Goal: Browse casually

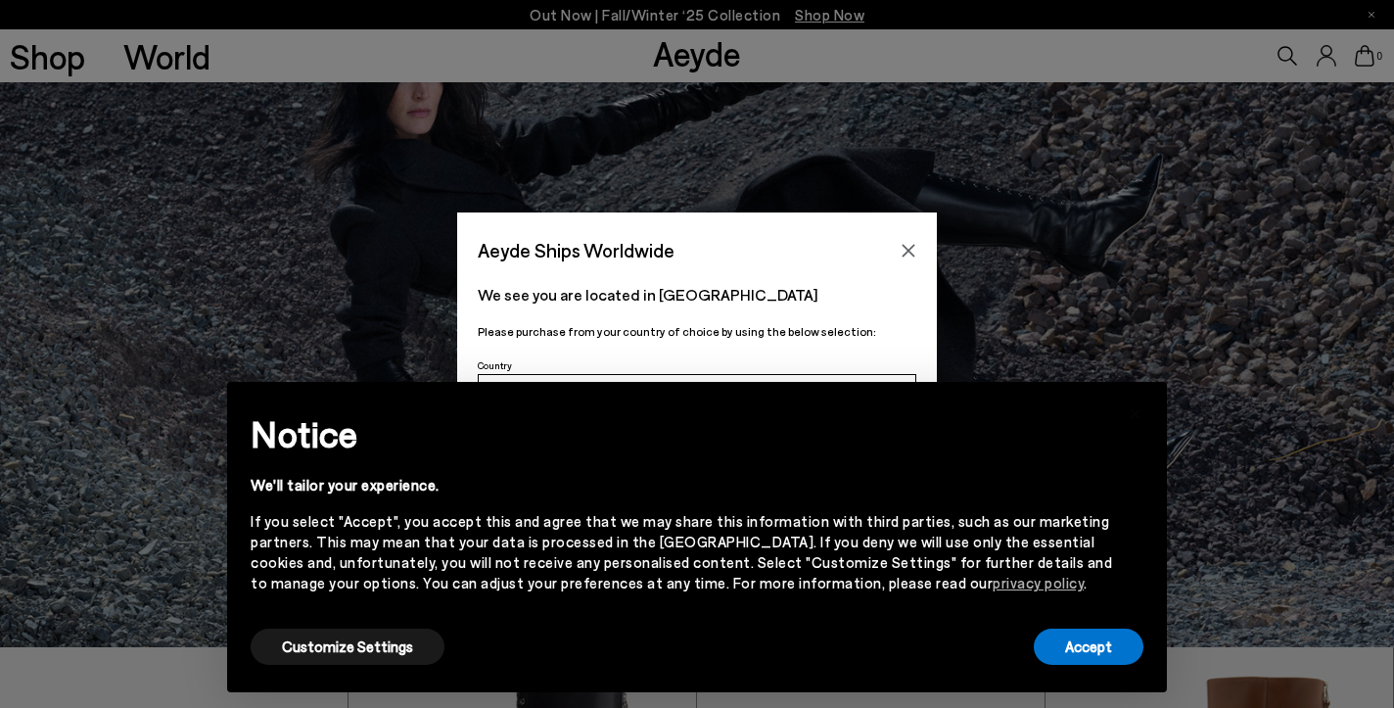
scroll to position [69, 0]
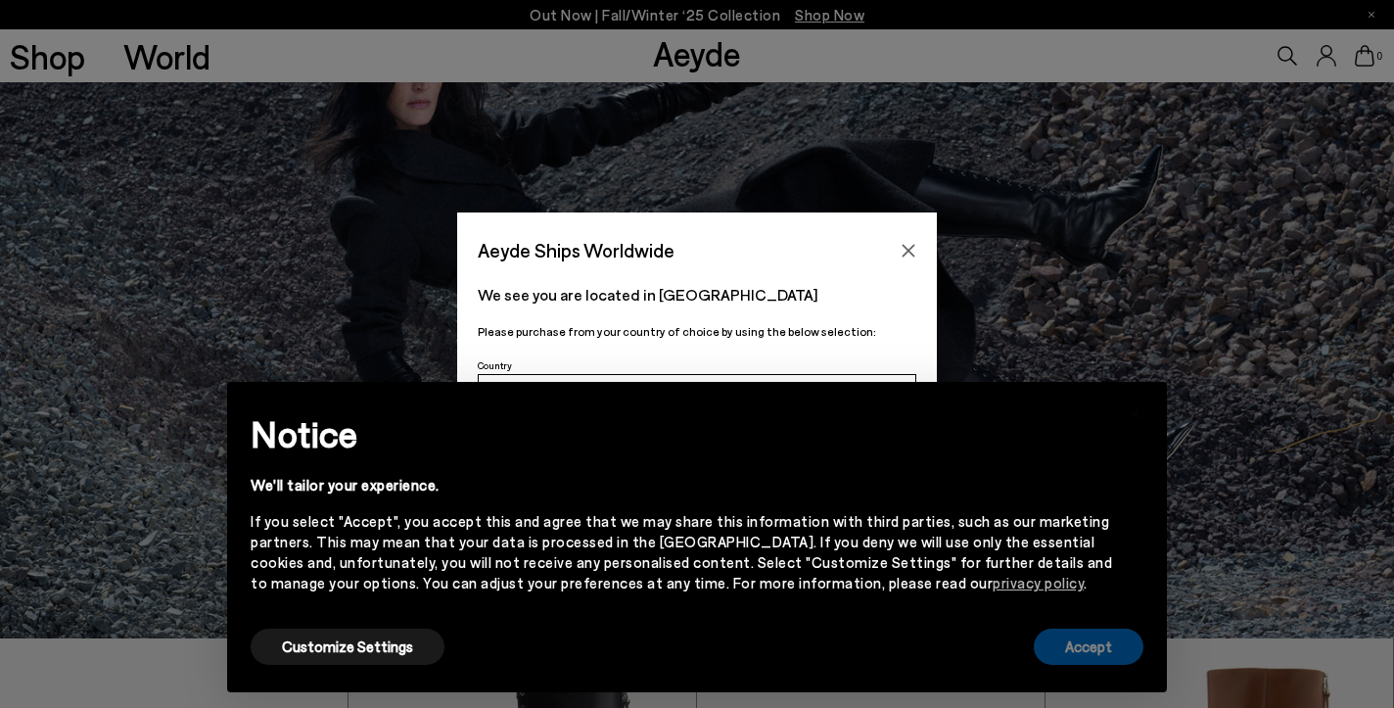
click at [1096, 644] on button "Accept" at bounding box center [1088, 646] width 110 height 36
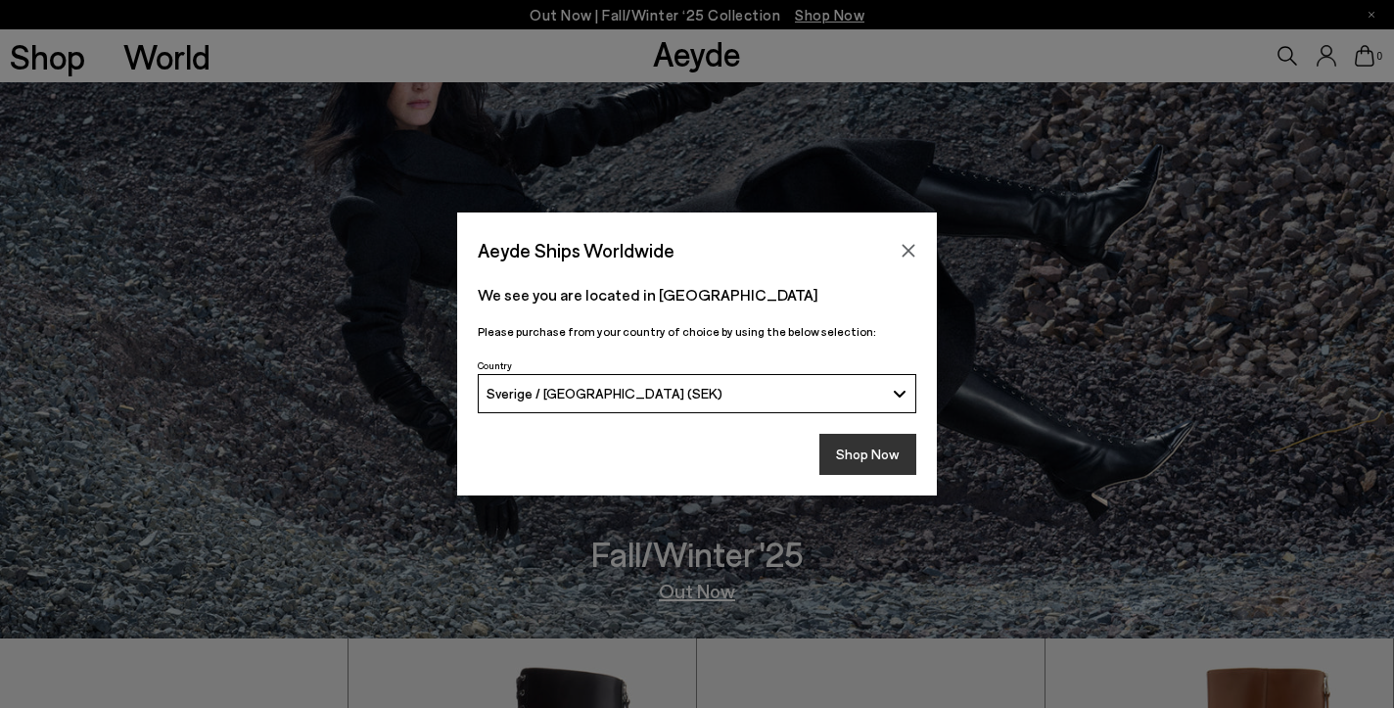
click at [869, 448] on button "Shop Now" at bounding box center [867, 454] width 97 height 41
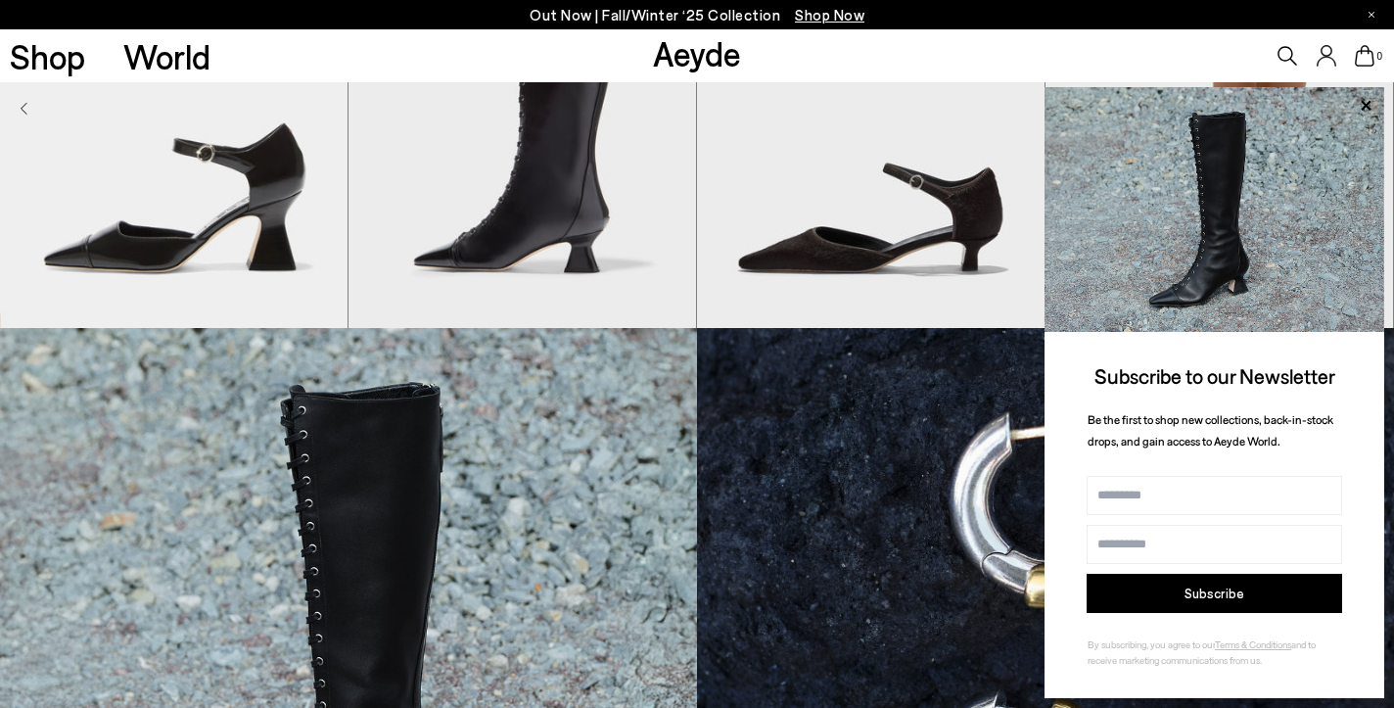
scroll to position [816, 0]
click at [454, 652] on img at bounding box center [348, 667] width 697 height 678
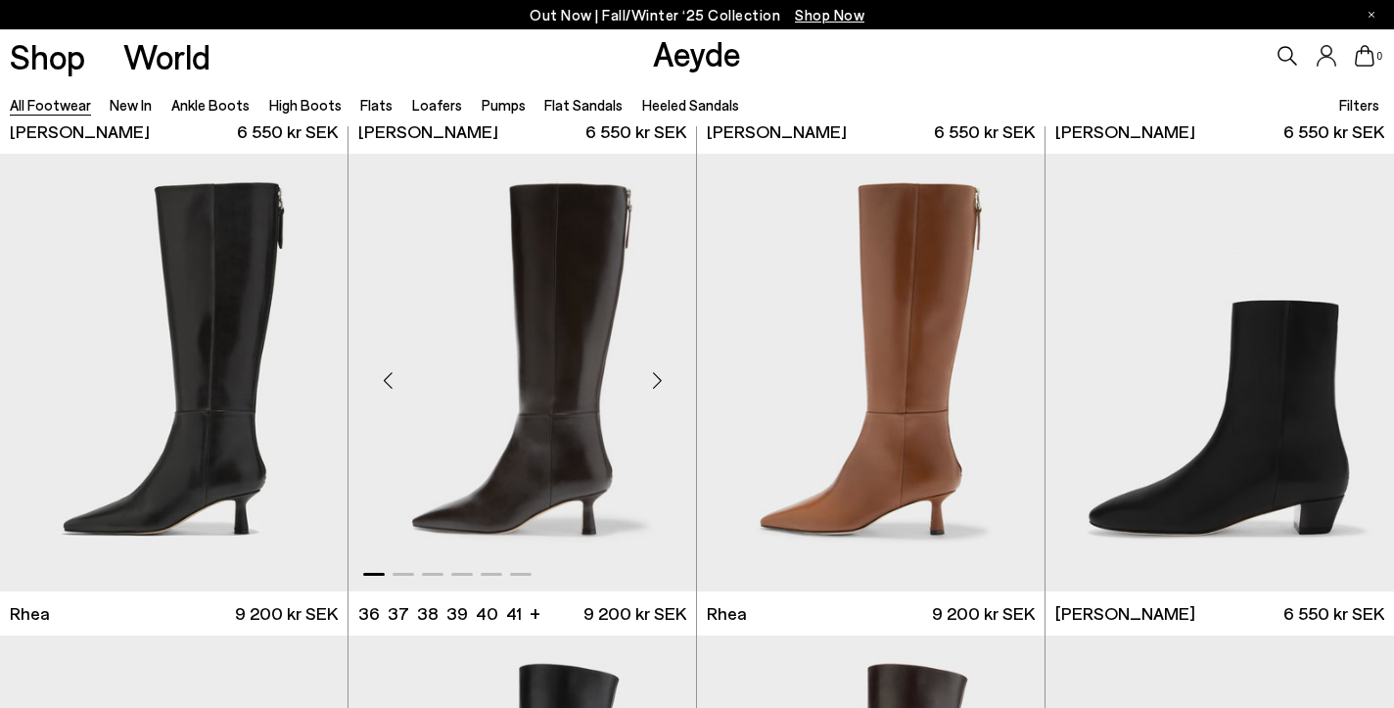
scroll to position [3821, 1]
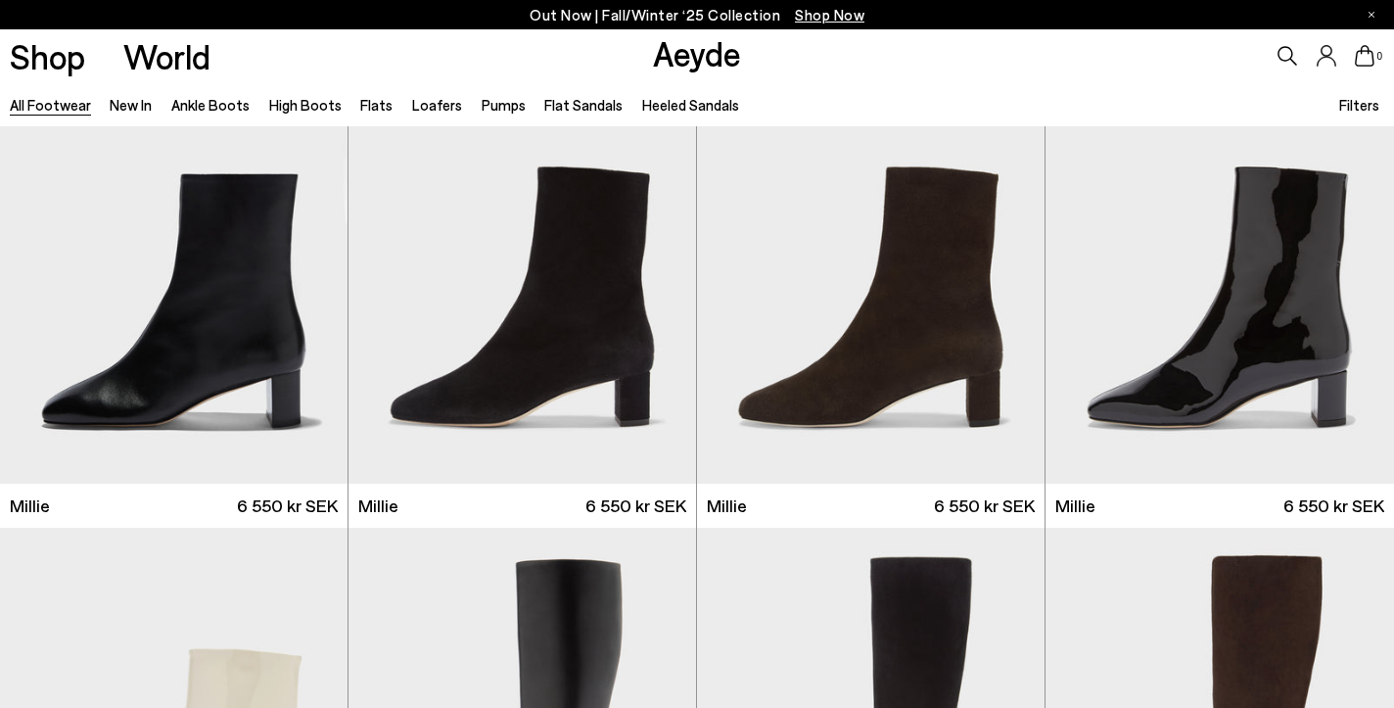
scroll to position [8256, 0]
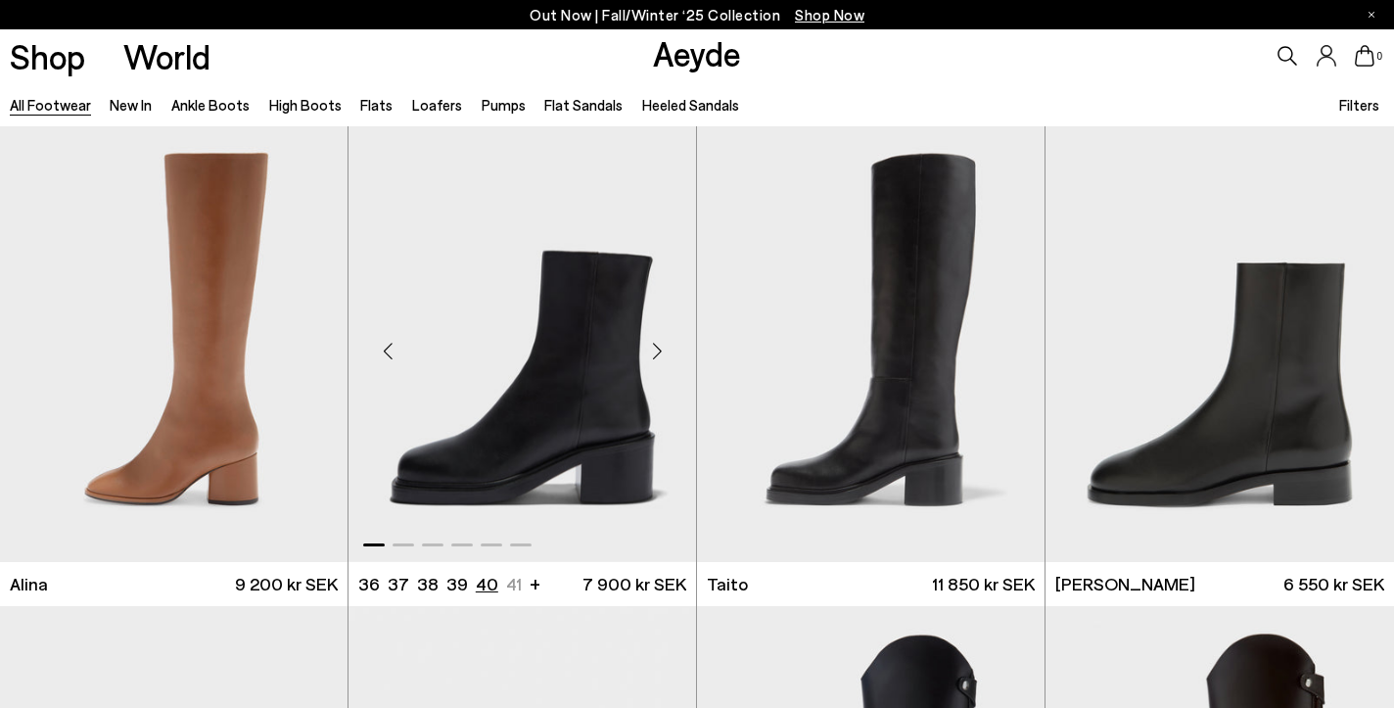
scroll to position [10617, 0]
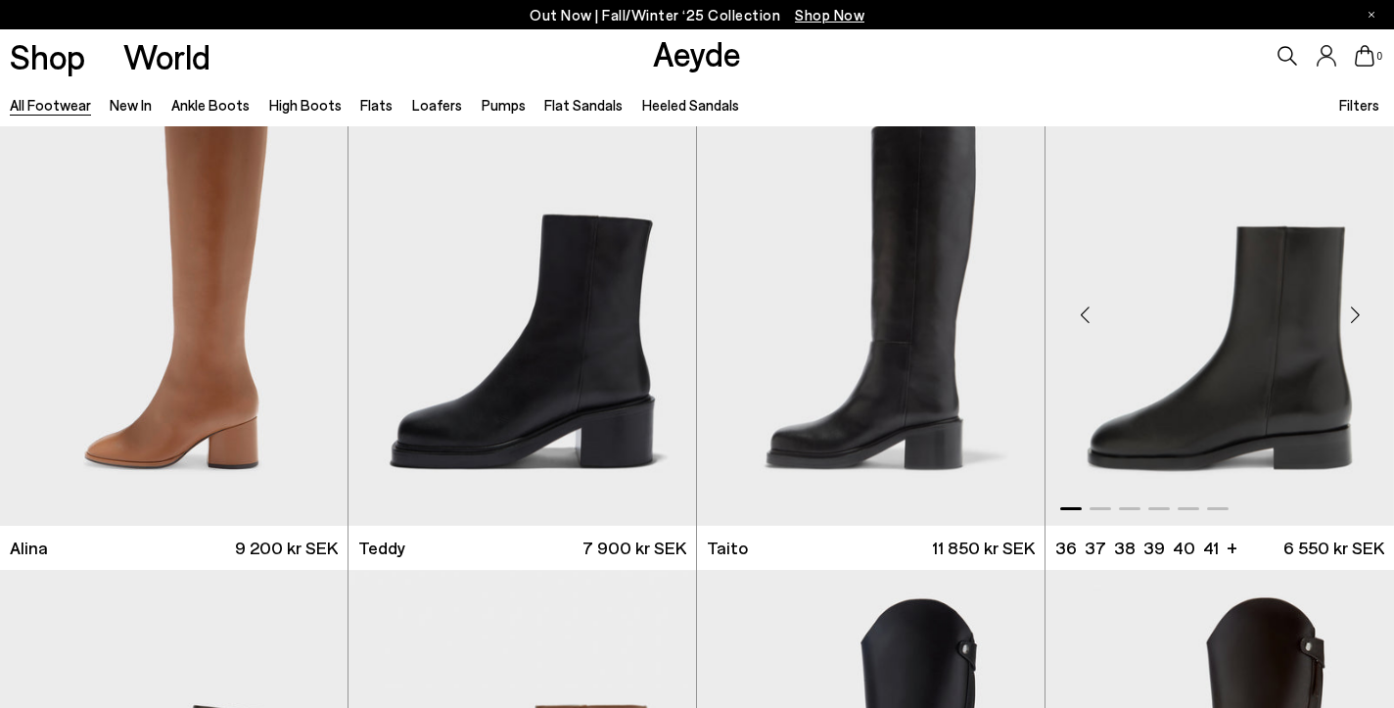
click at [1249, 387] on img "1 / 6" at bounding box center [1219, 307] width 348 height 436
click at [1353, 306] on div "Next slide" at bounding box center [1354, 315] width 59 height 59
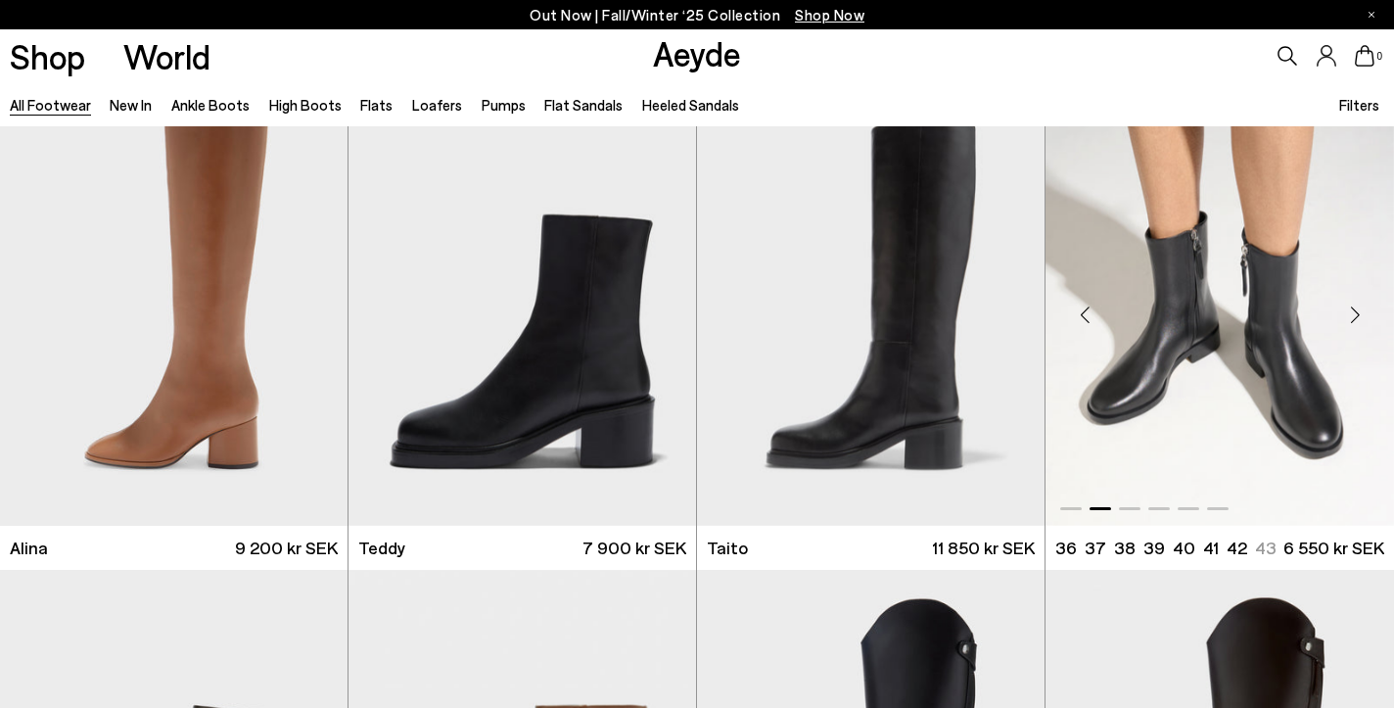
click at [1084, 309] on div "Previous slide" at bounding box center [1084, 315] width 59 height 59
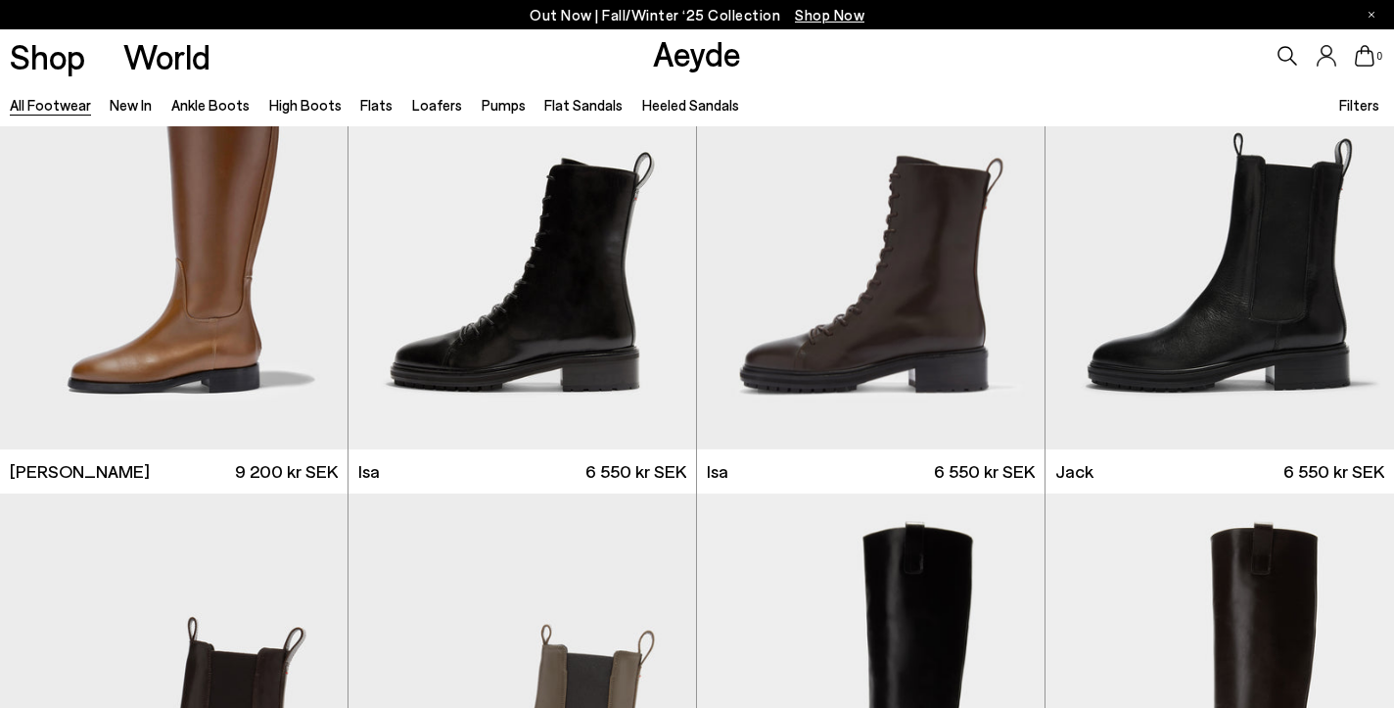
scroll to position [11639, 0]
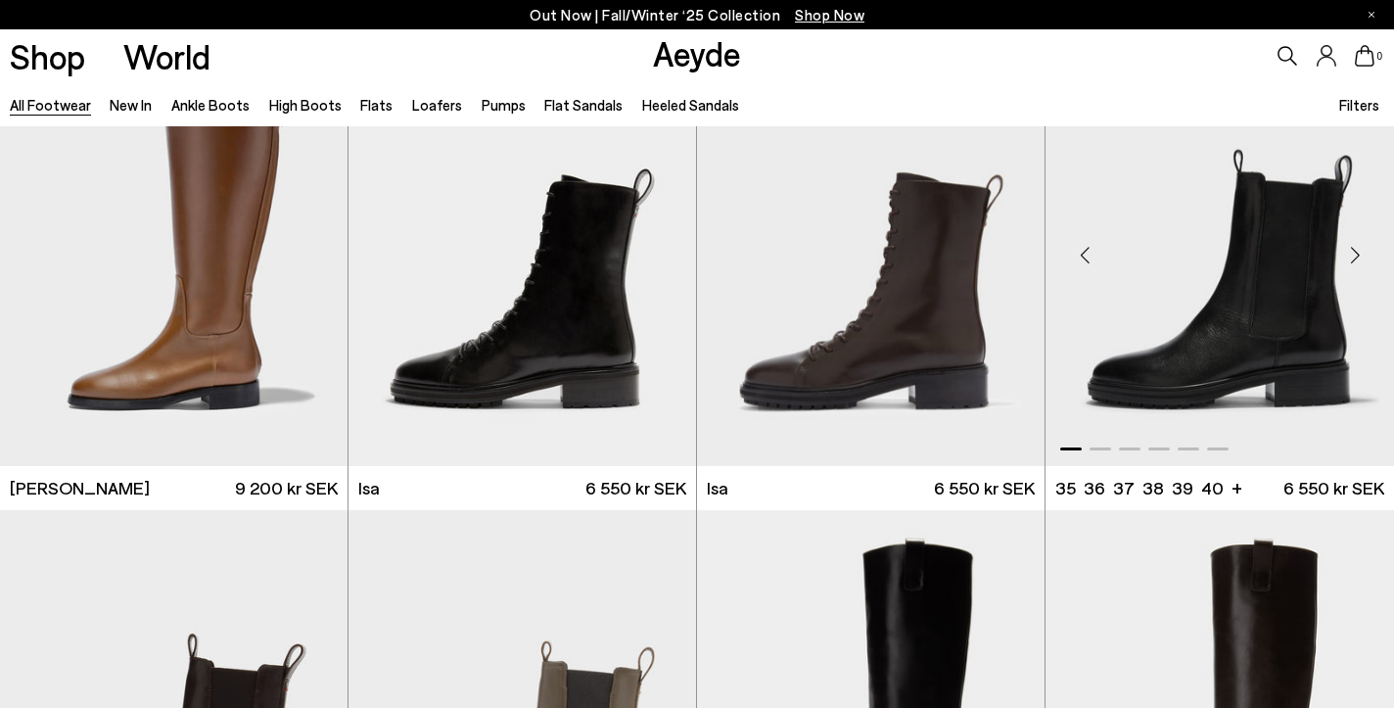
click at [1353, 249] on div "Next slide" at bounding box center [1354, 254] width 59 height 59
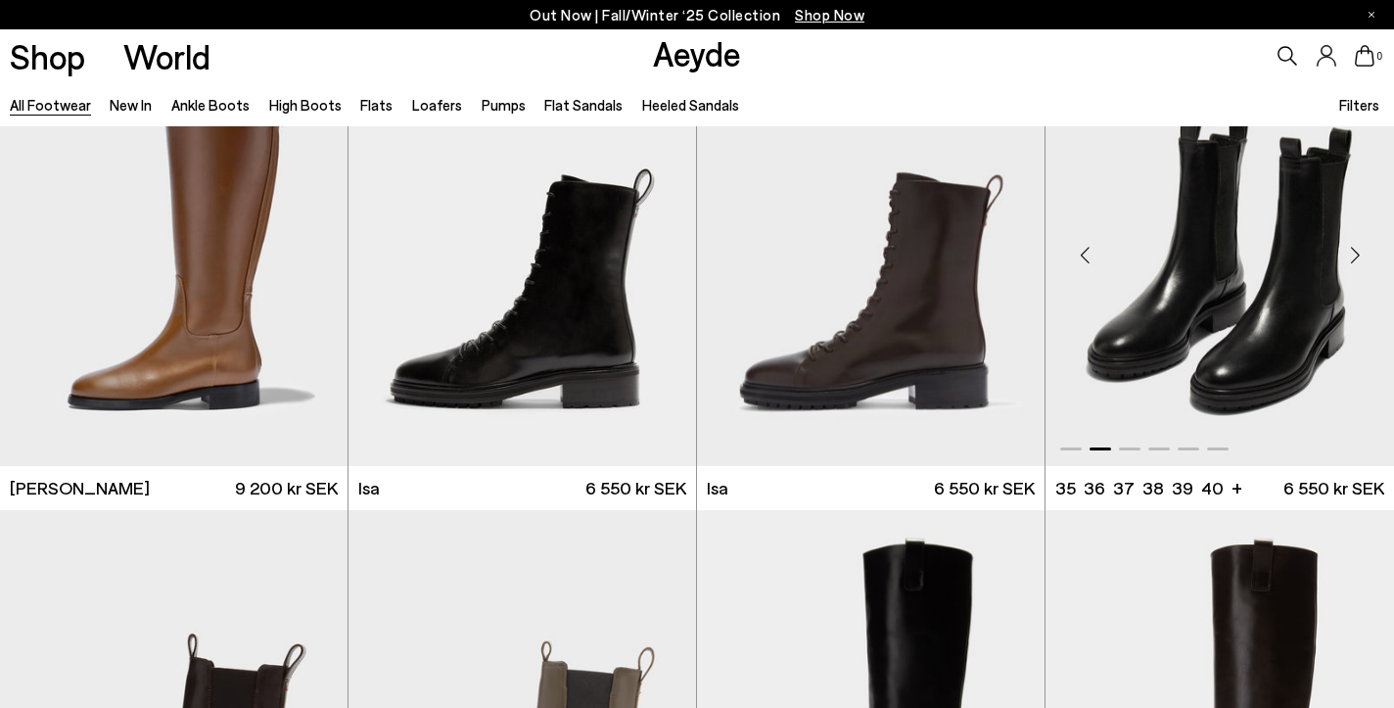
click at [1131, 270] on img "2 / 6" at bounding box center [1219, 246] width 348 height 436
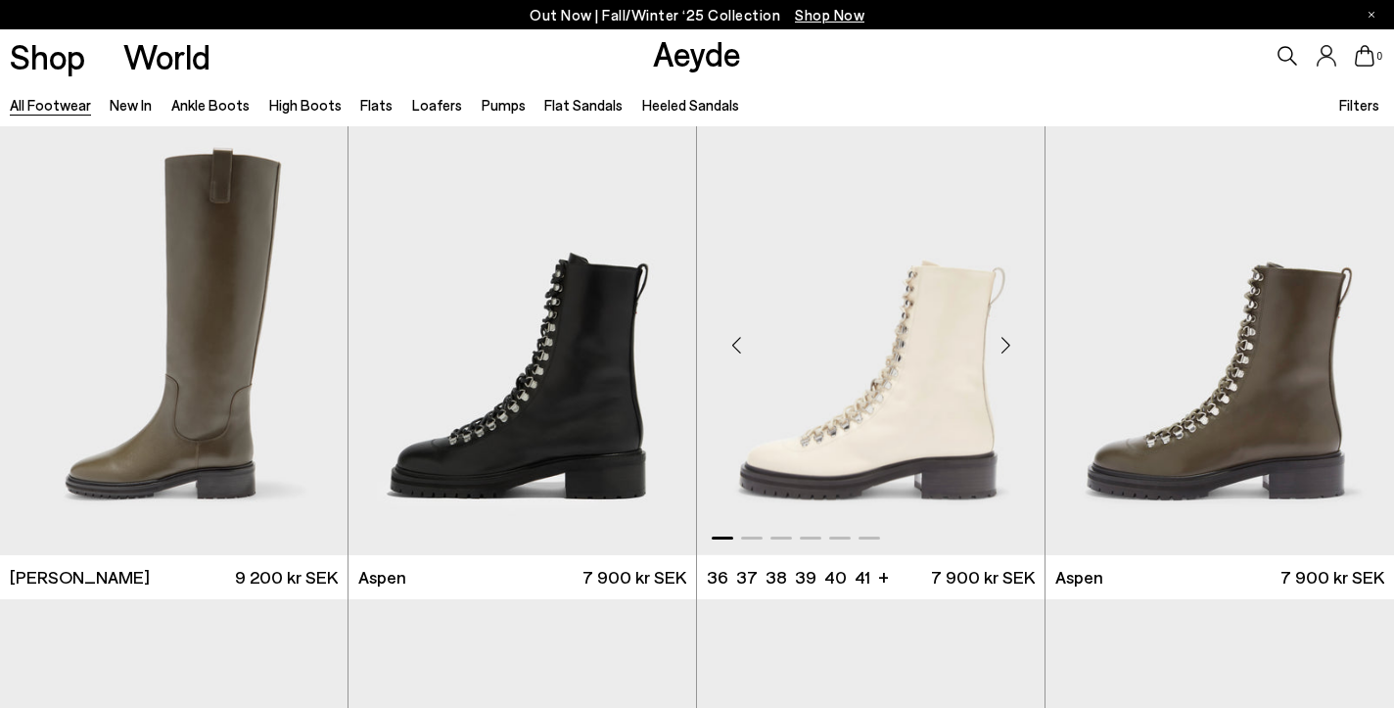
scroll to position [12517, 0]
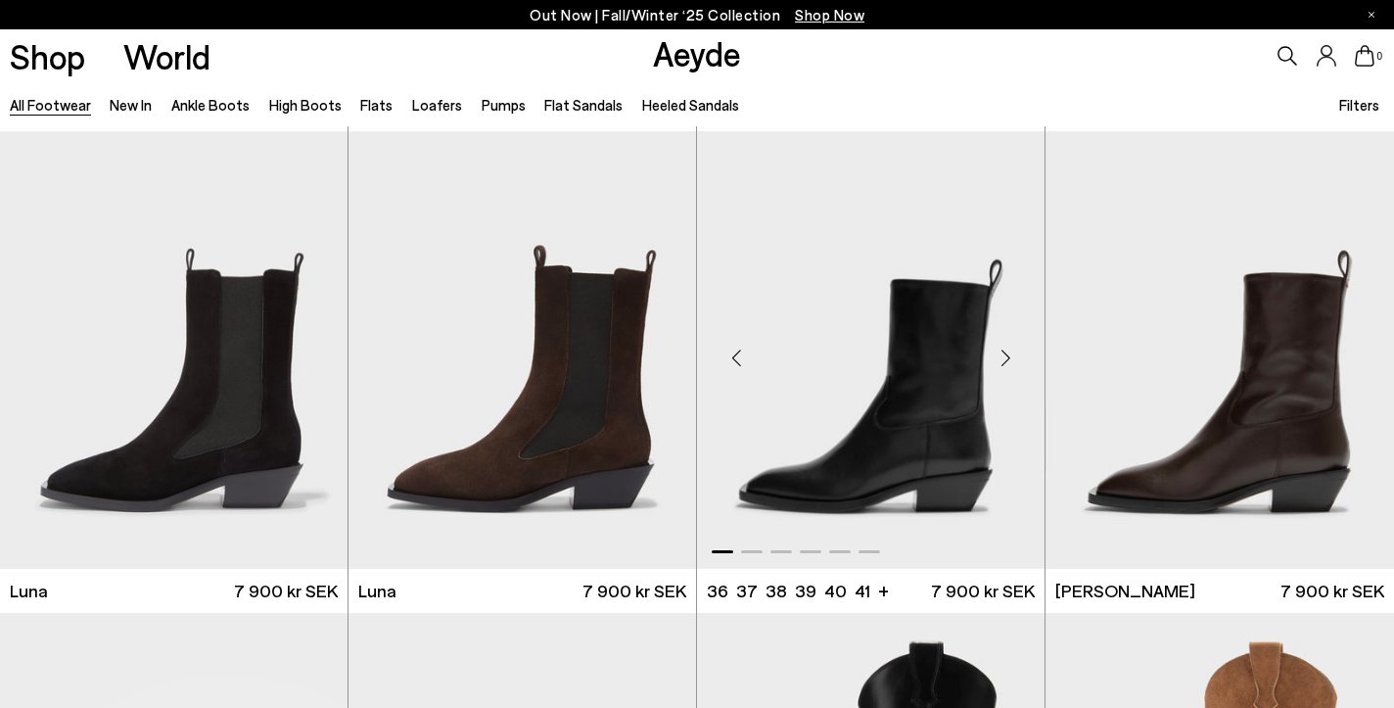
scroll to position [13931, 1]
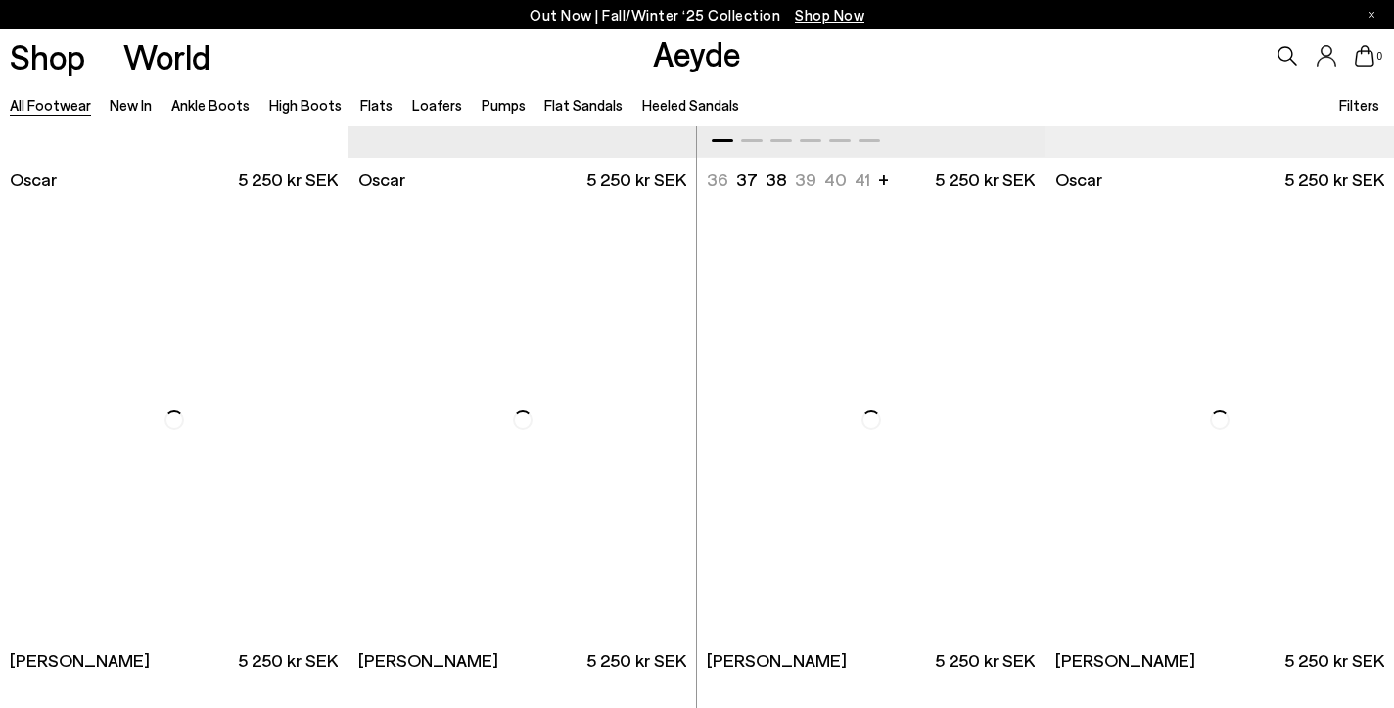
scroll to position [17235, 0]
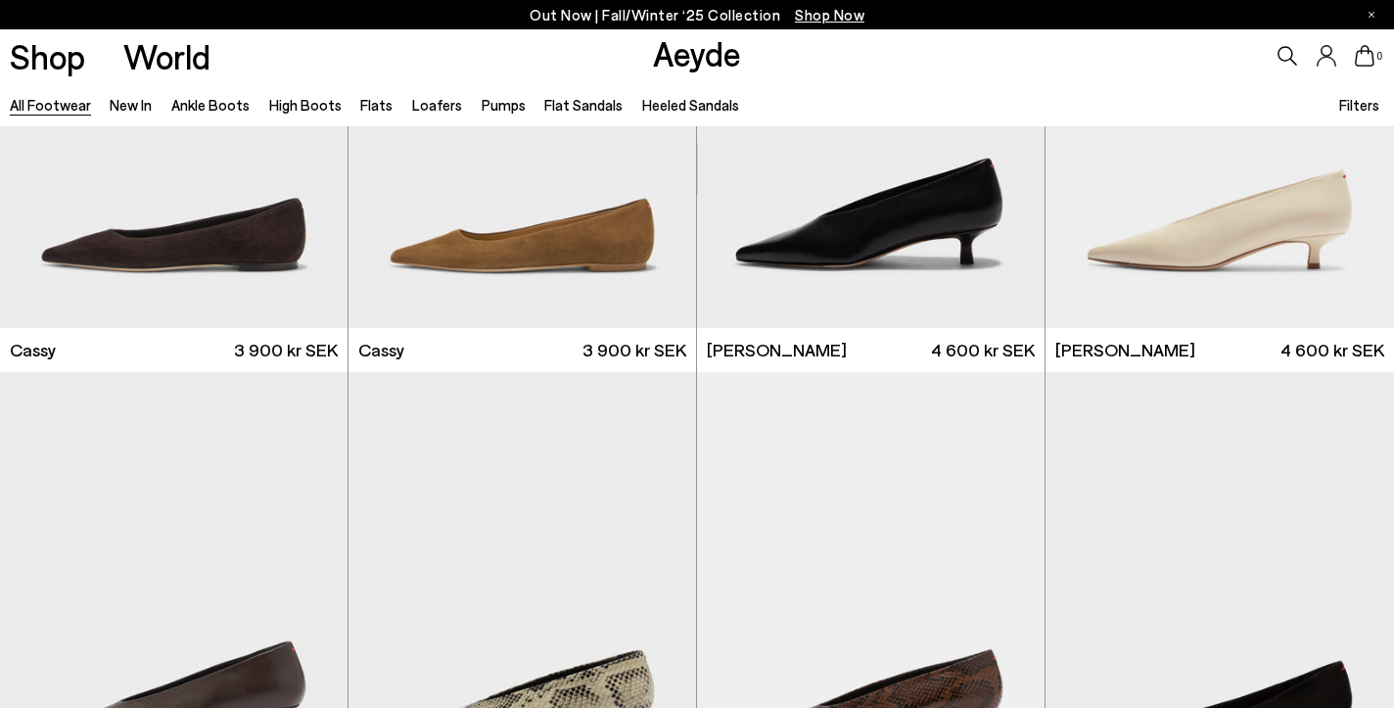
scroll to position [23334, 1]
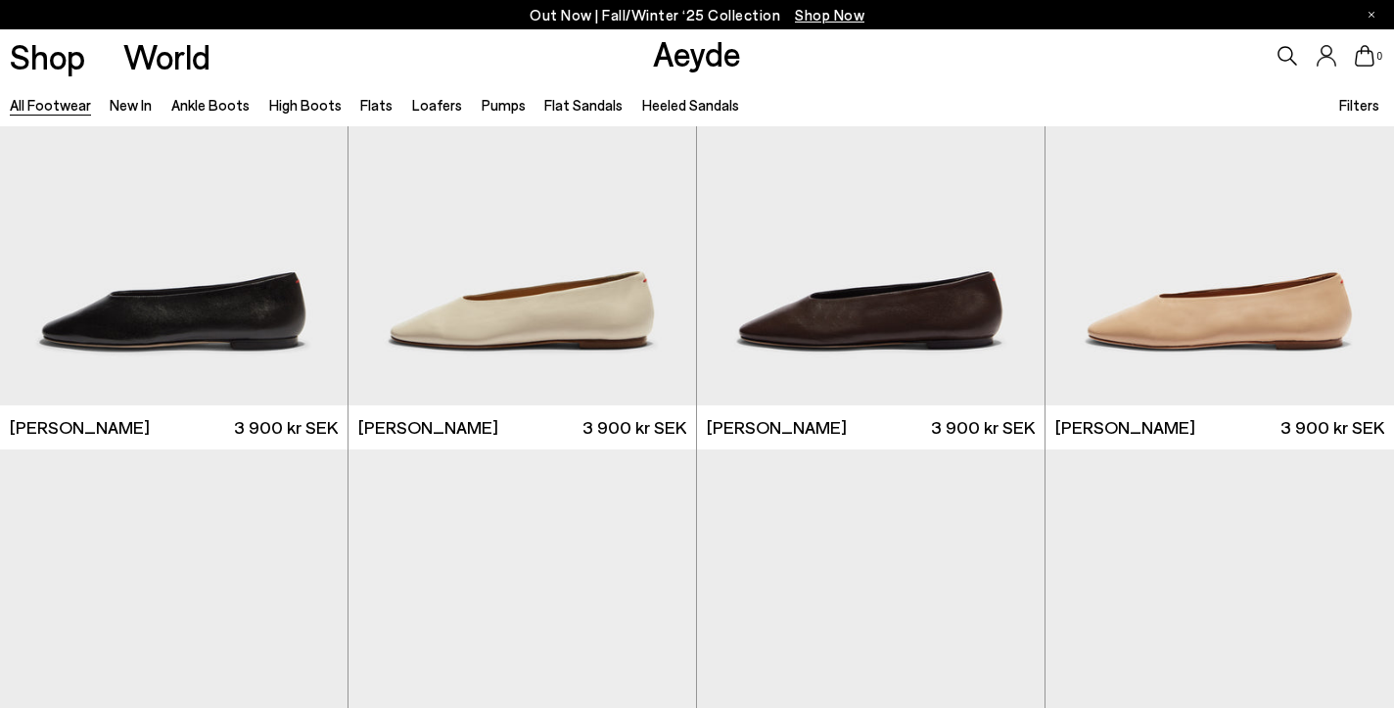
scroll to position [26126, 0]
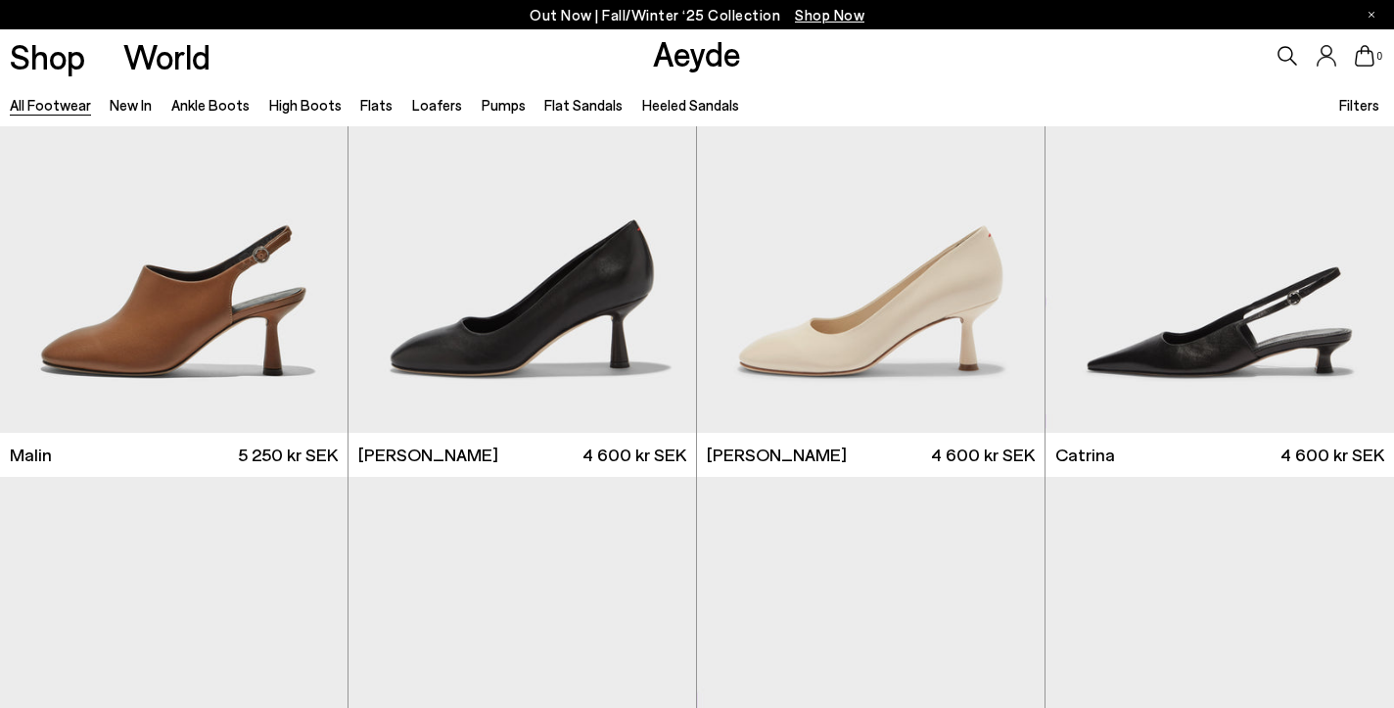
scroll to position [28532, 0]
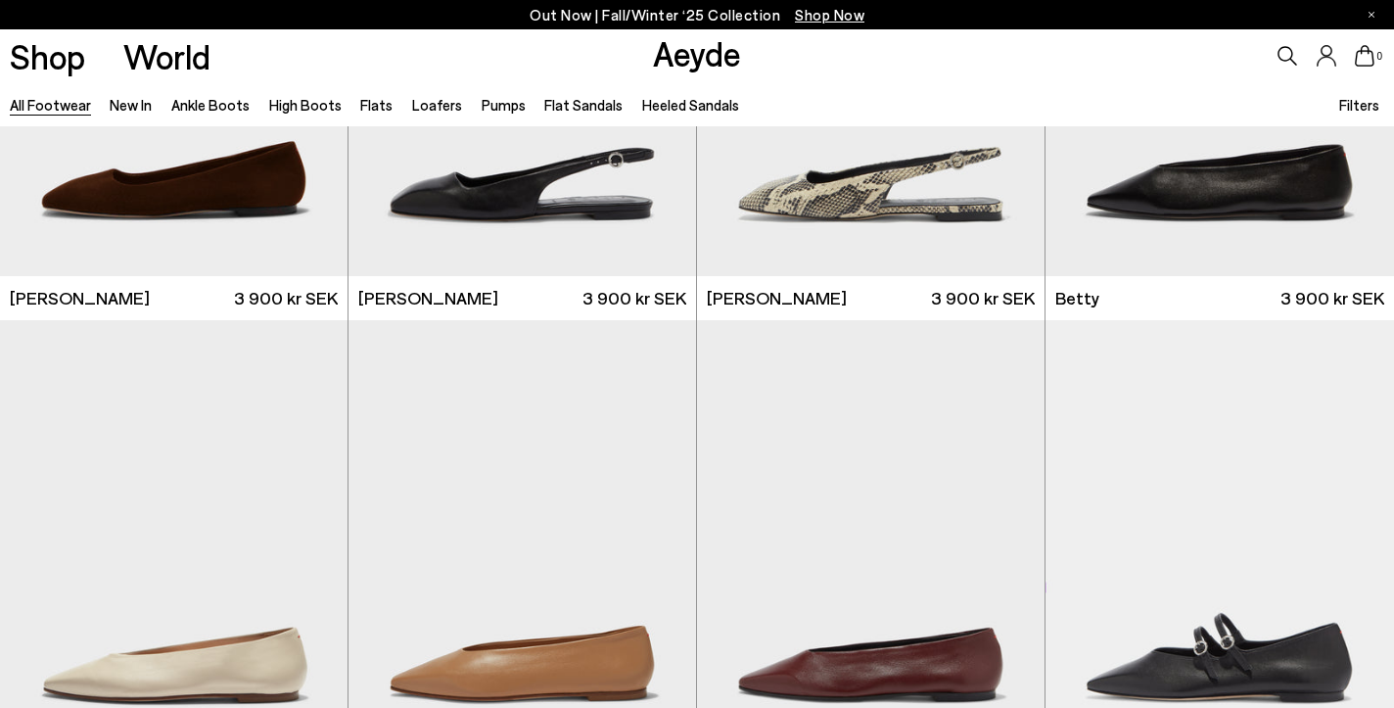
scroll to position [32024, 1]
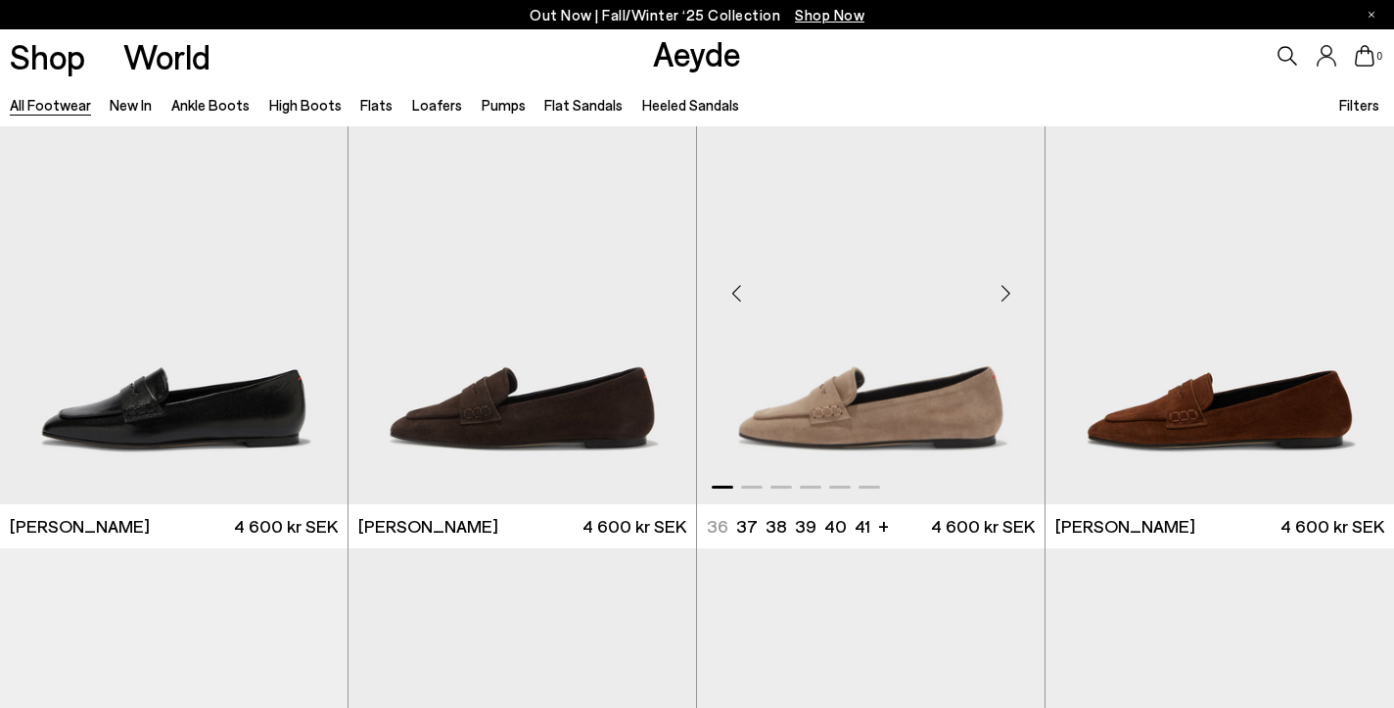
scroll to position [33289, 0]
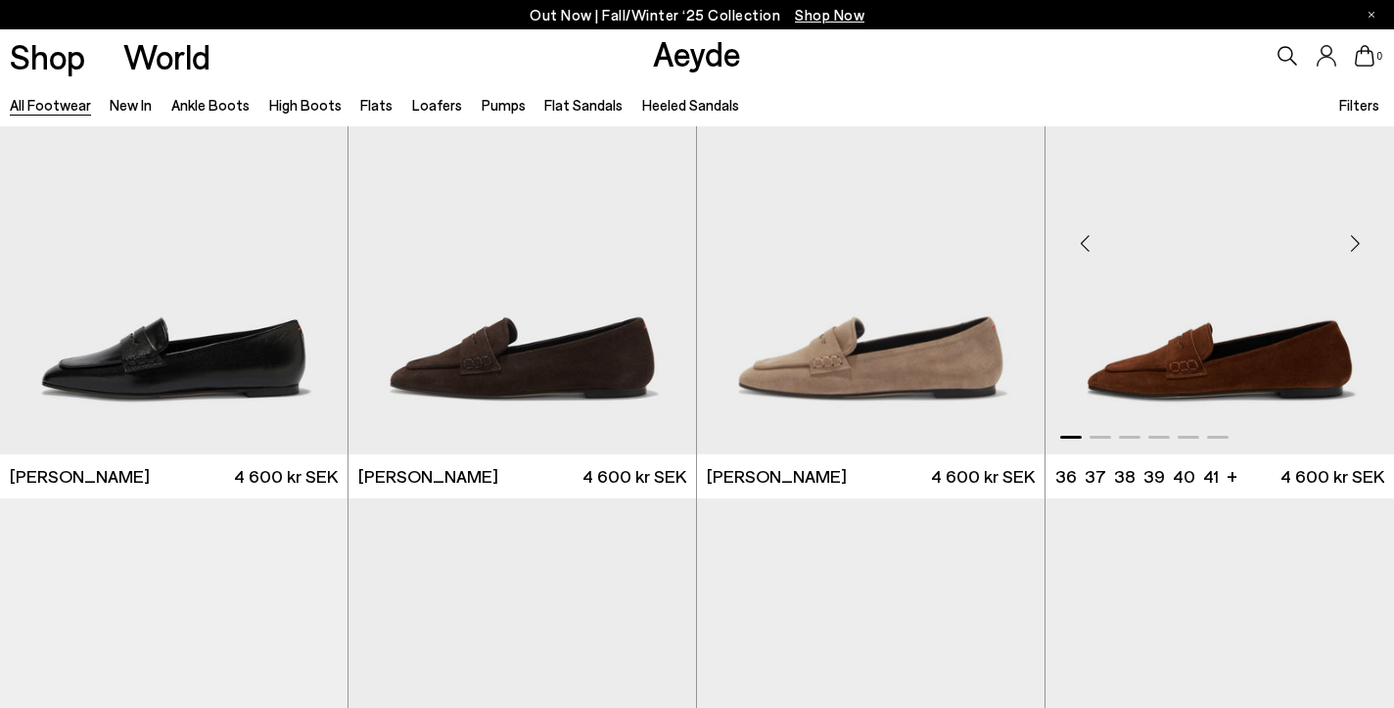
click at [1229, 344] on img "1 / 6" at bounding box center [1219, 235] width 348 height 436
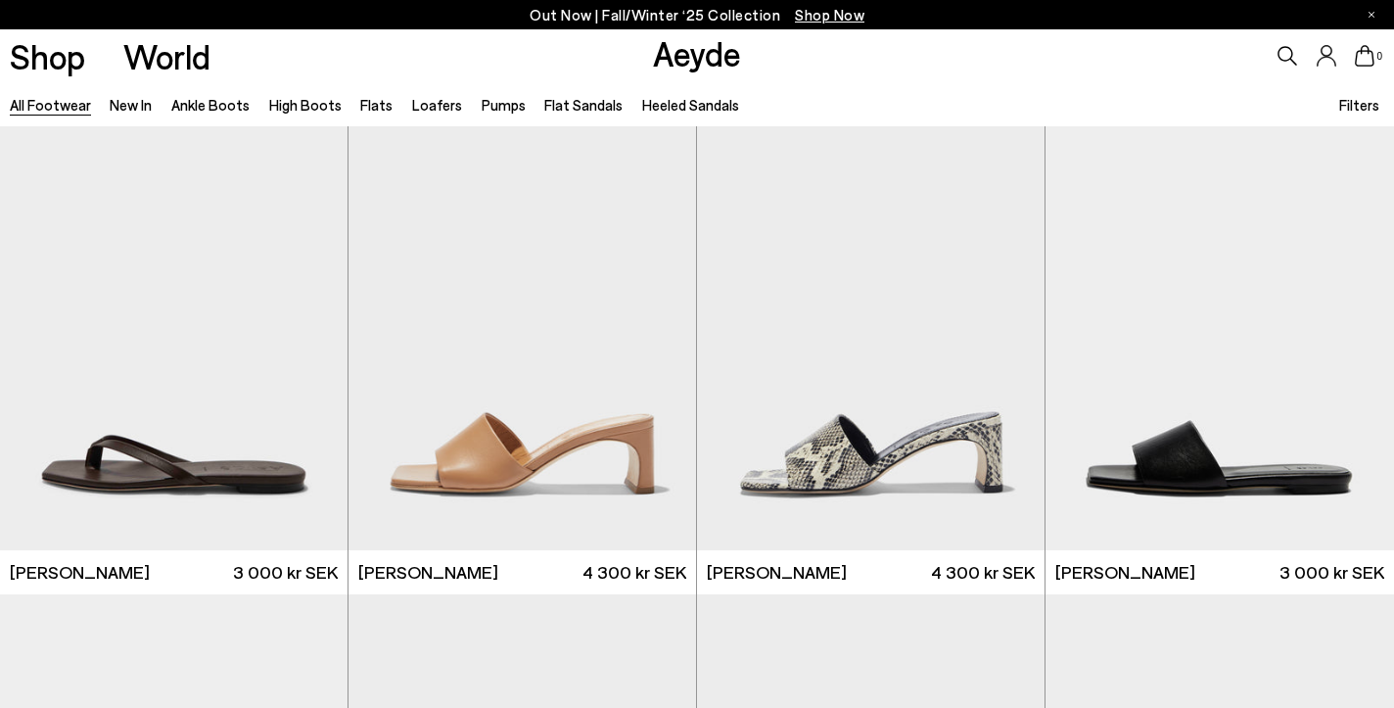
scroll to position [38989, 0]
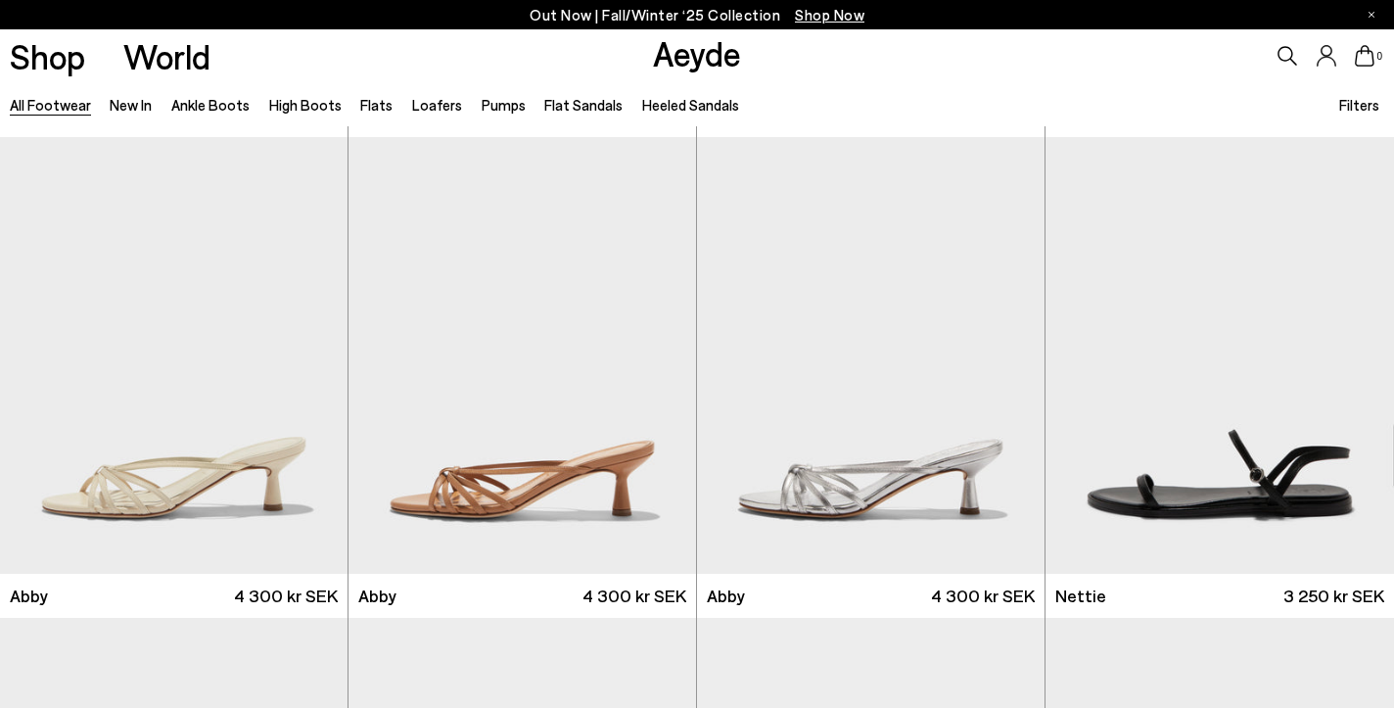
scroll to position [40381, 0]
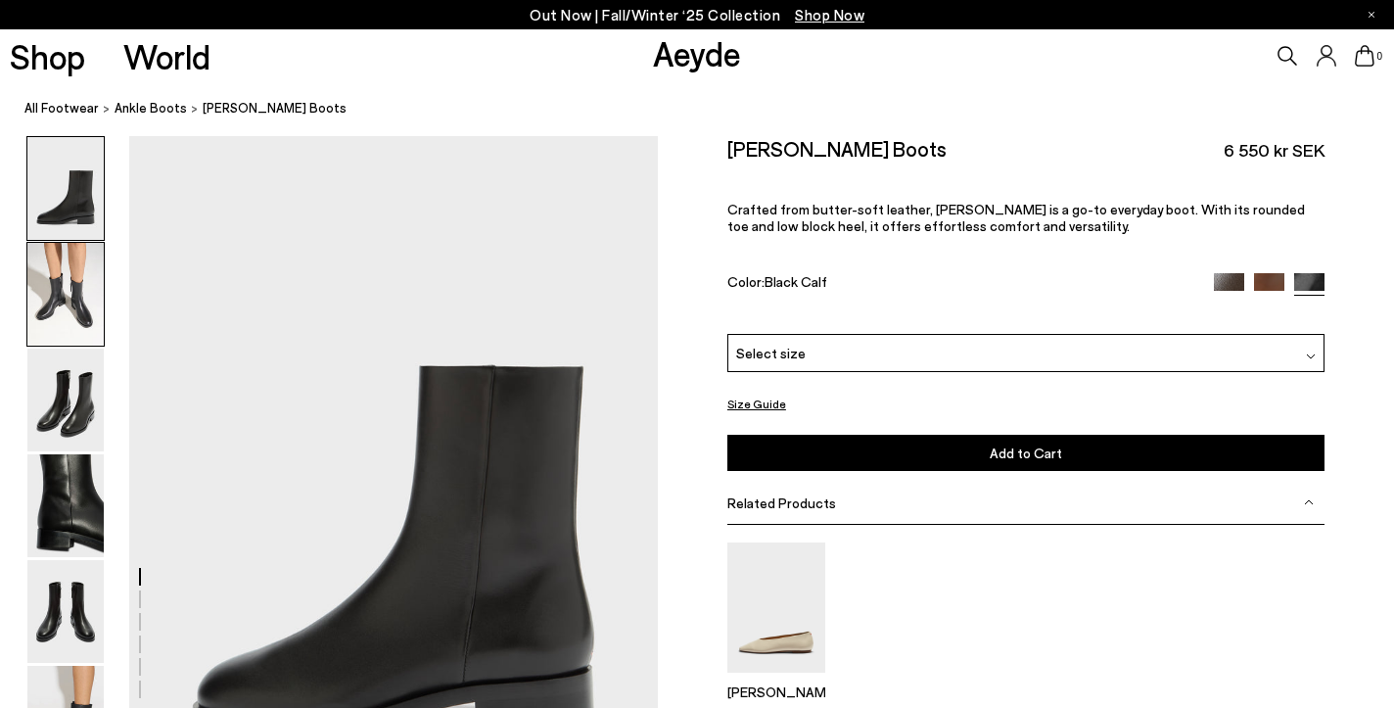
click at [56, 300] on img at bounding box center [65, 294] width 76 height 103
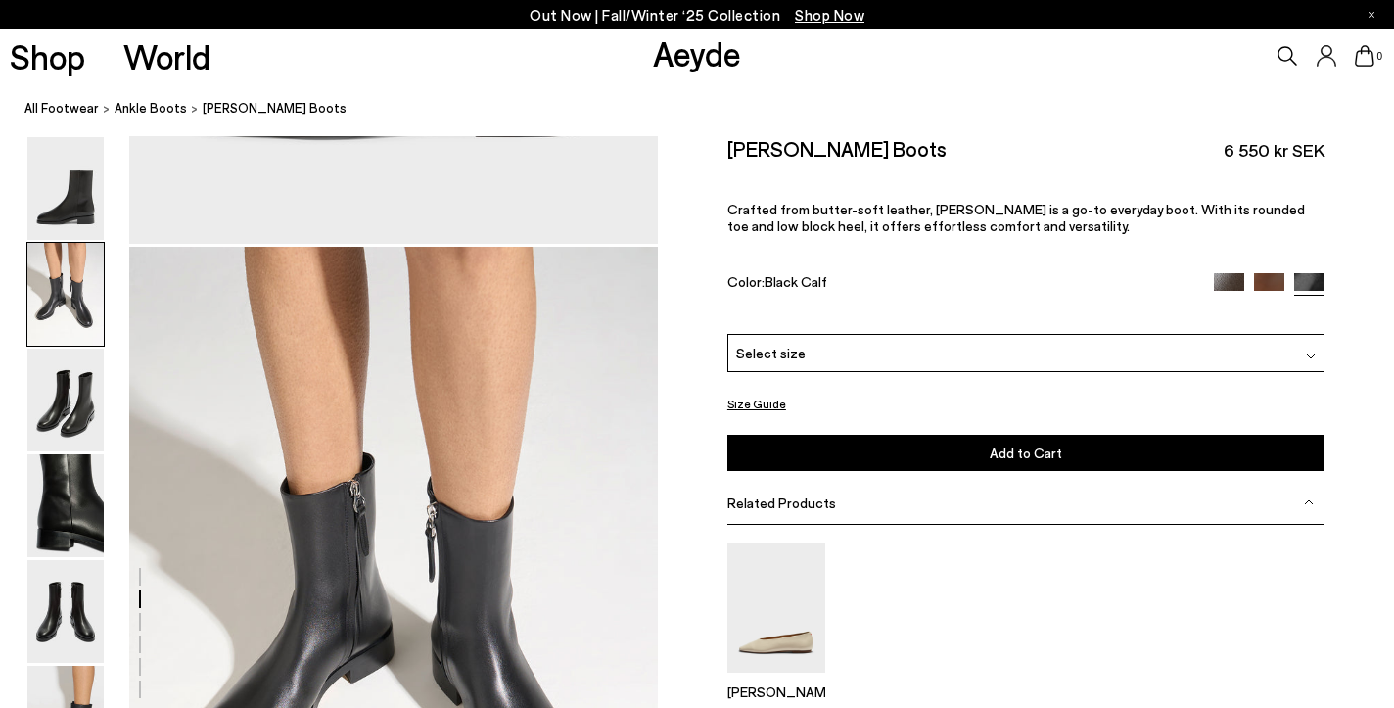
scroll to position [708, 0]
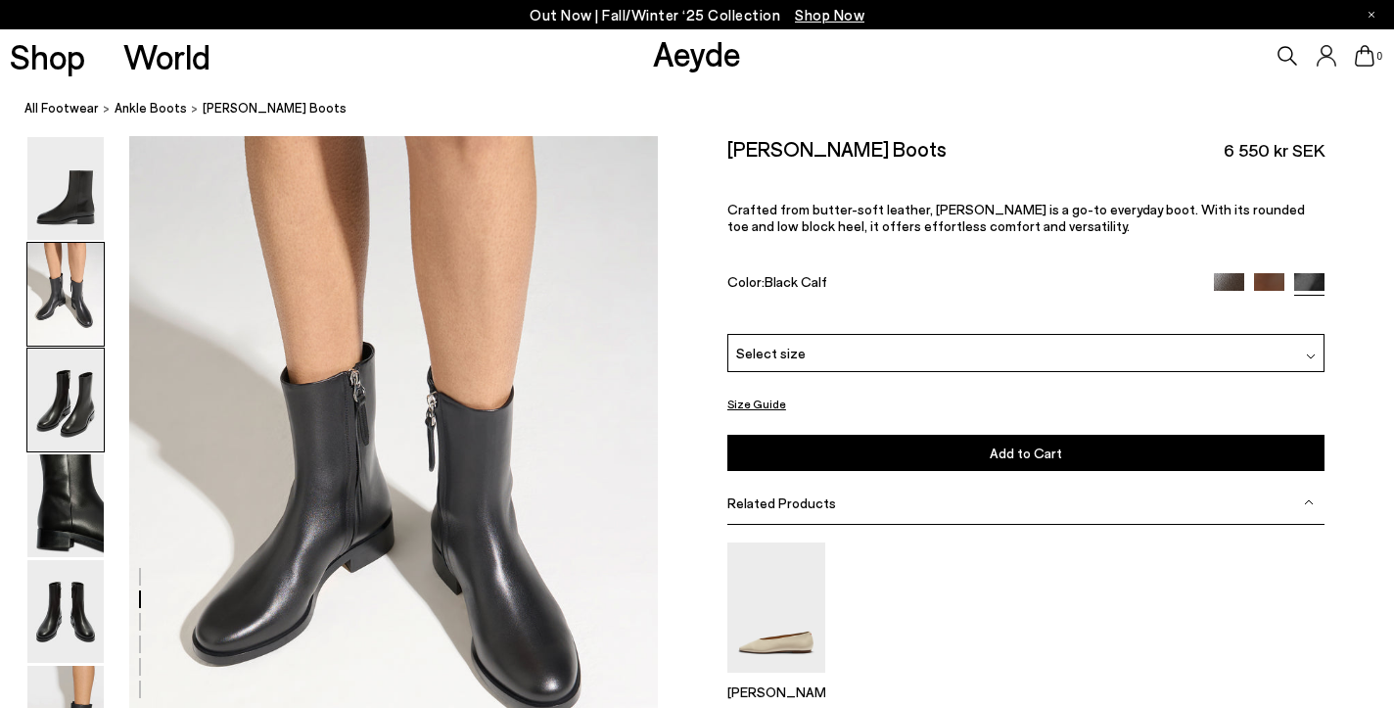
click at [69, 406] on img at bounding box center [65, 399] width 76 height 103
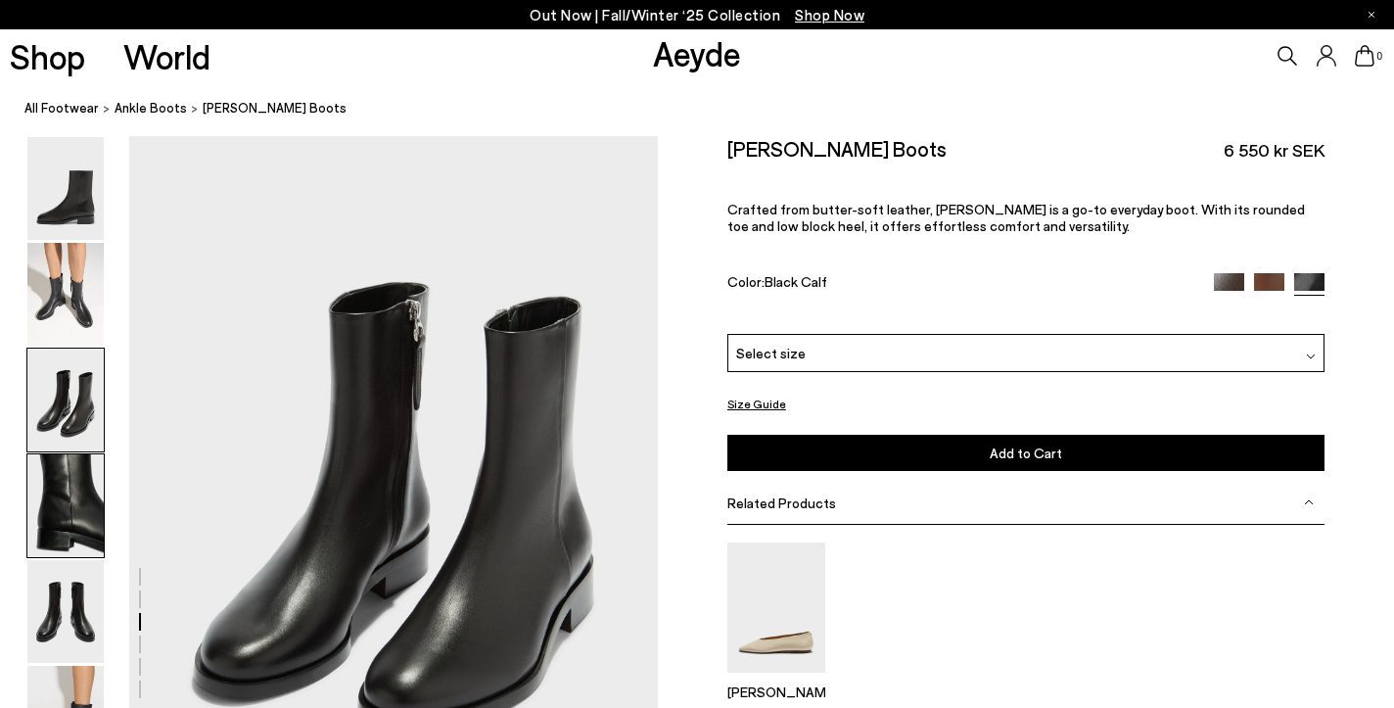
click at [72, 499] on img at bounding box center [65, 505] width 76 height 103
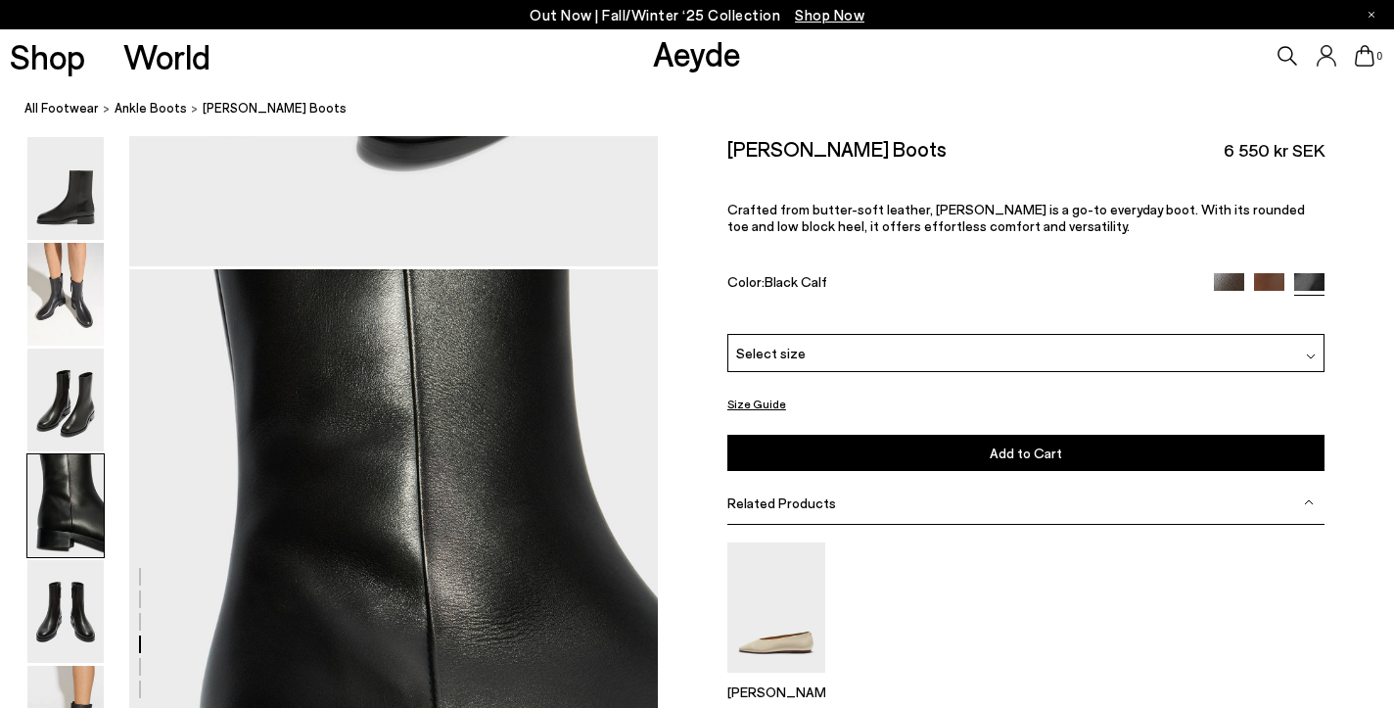
scroll to position [2123, 0]
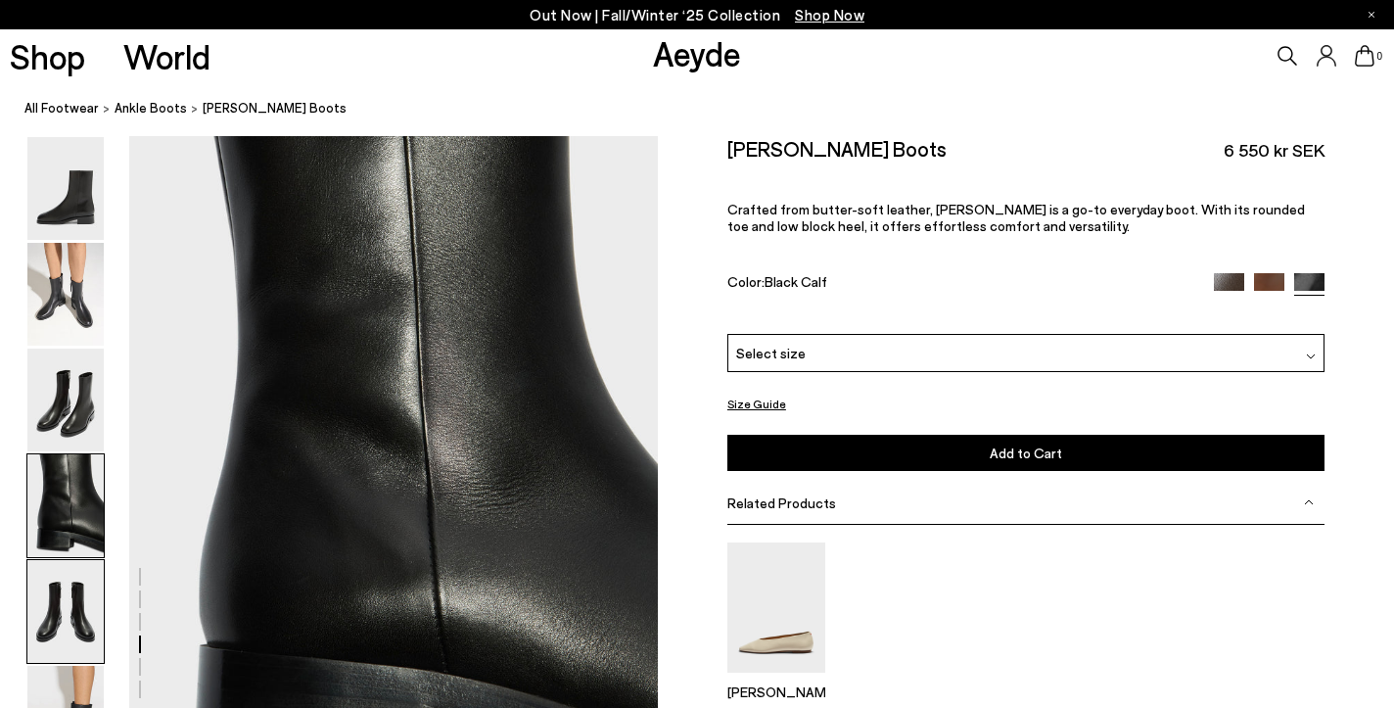
click at [56, 604] on img at bounding box center [65, 611] width 76 height 103
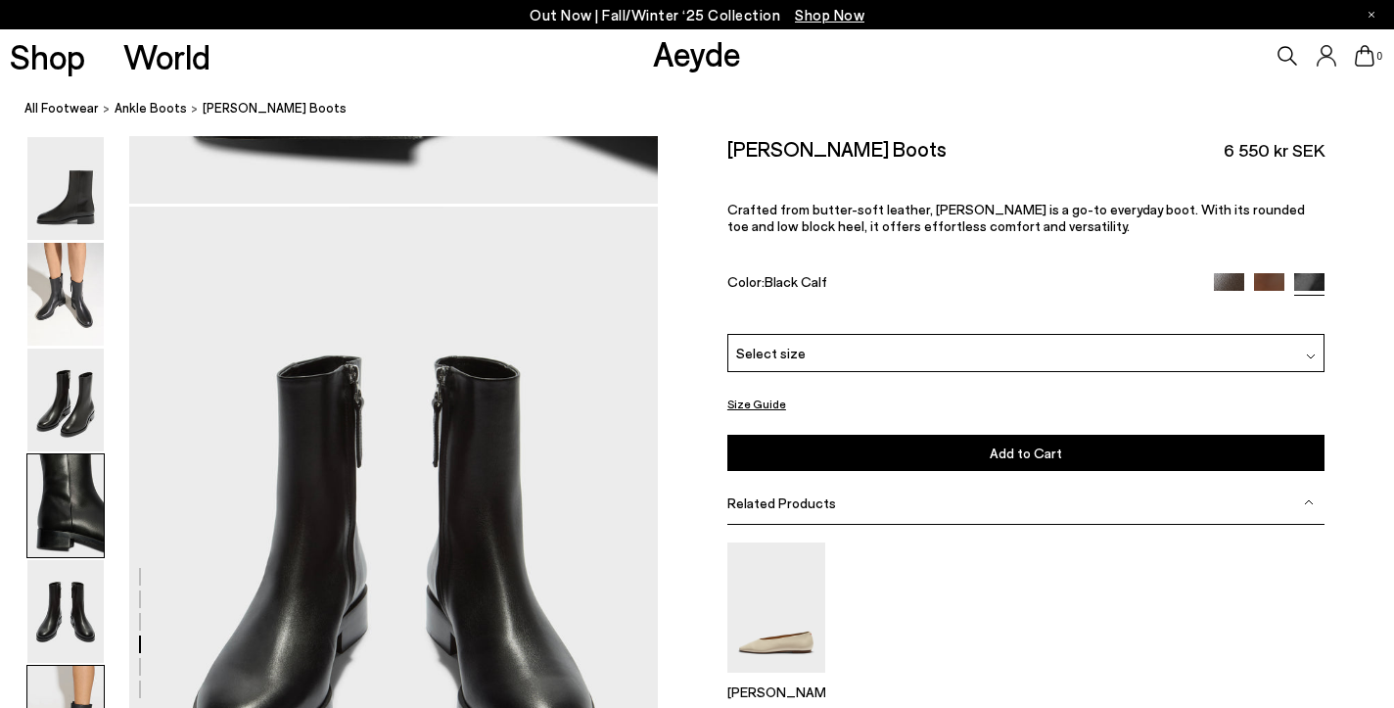
click at [49, 688] on img at bounding box center [65, 716] width 76 height 103
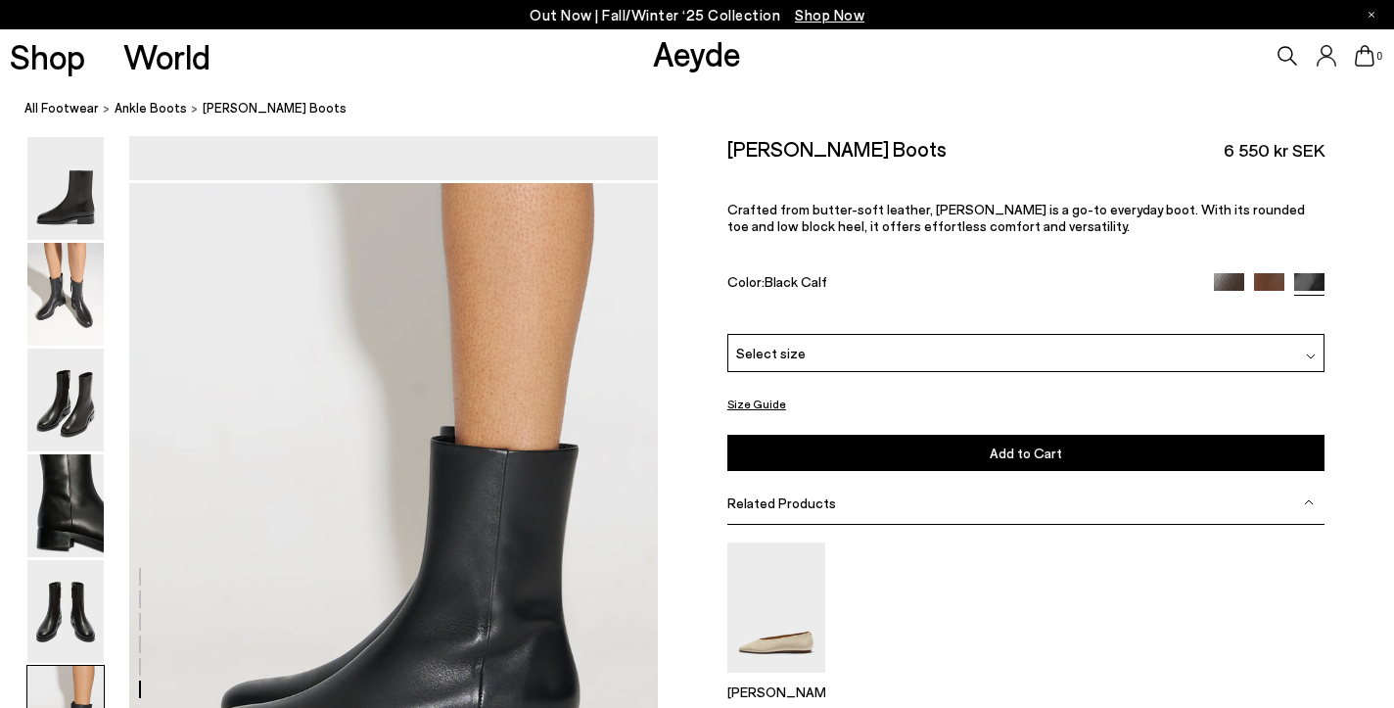
scroll to position [3494, 0]
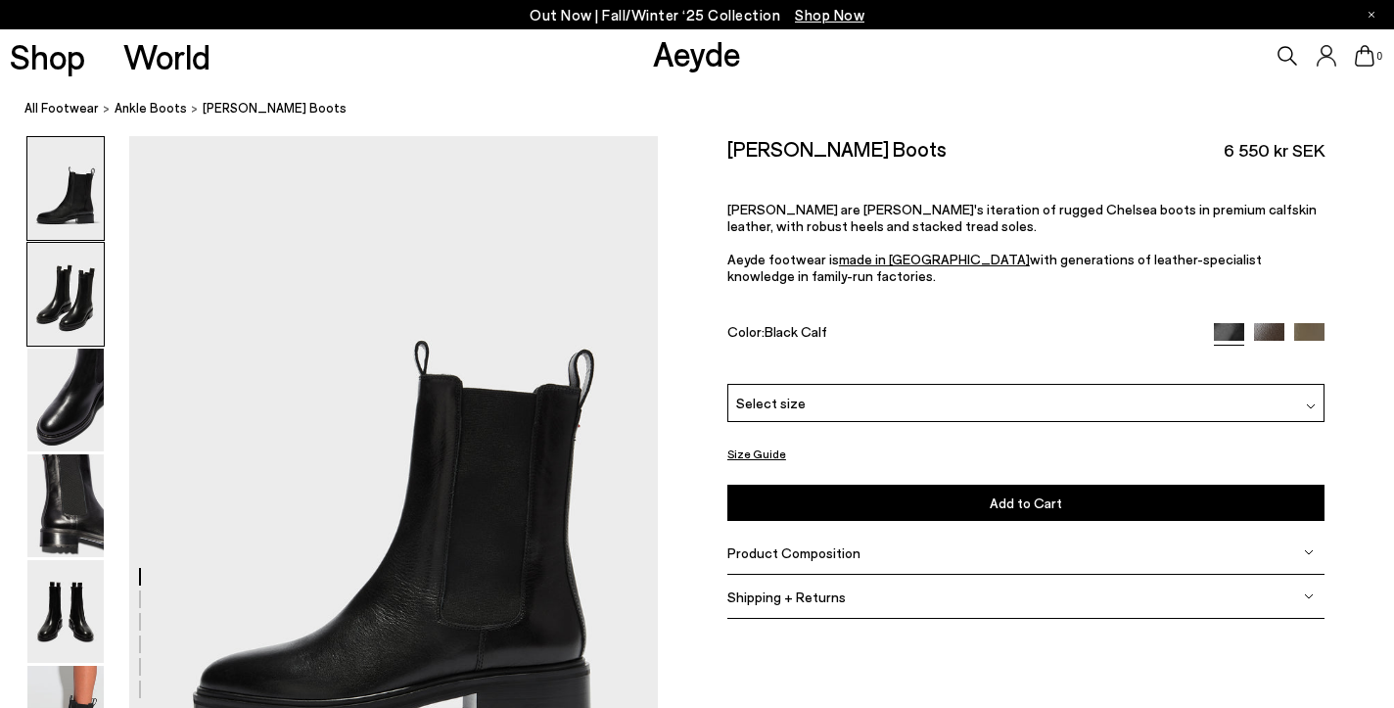
click at [60, 296] on img at bounding box center [65, 294] width 76 height 103
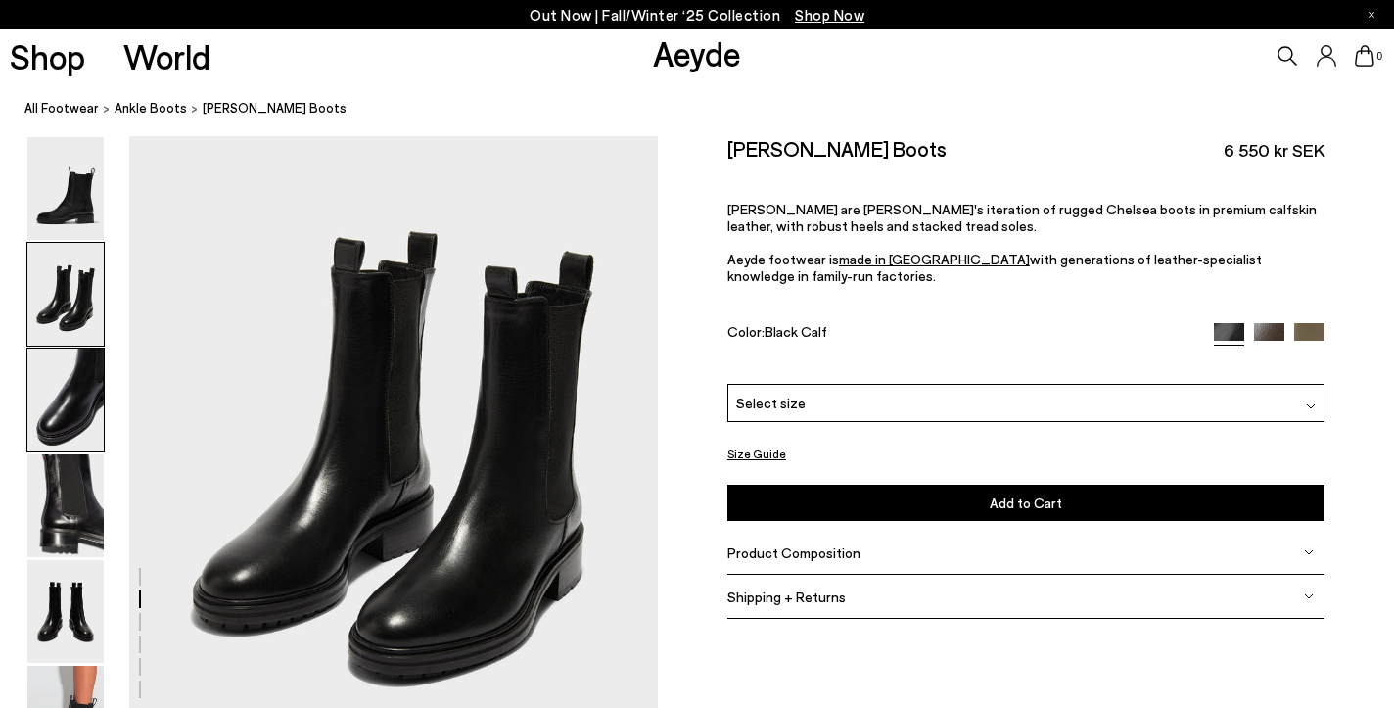
click at [65, 397] on img at bounding box center [65, 399] width 76 height 103
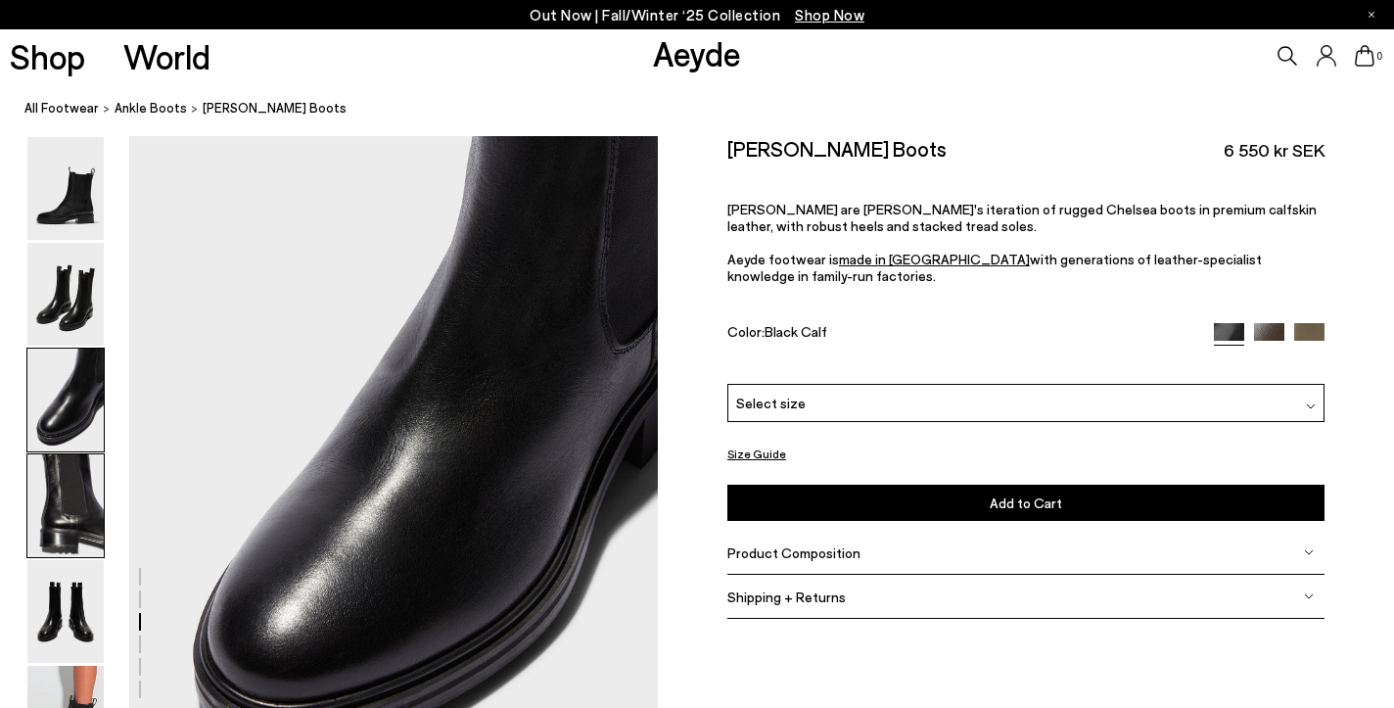
click at [61, 489] on img at bounding box center [65, 505] width 76 height 103
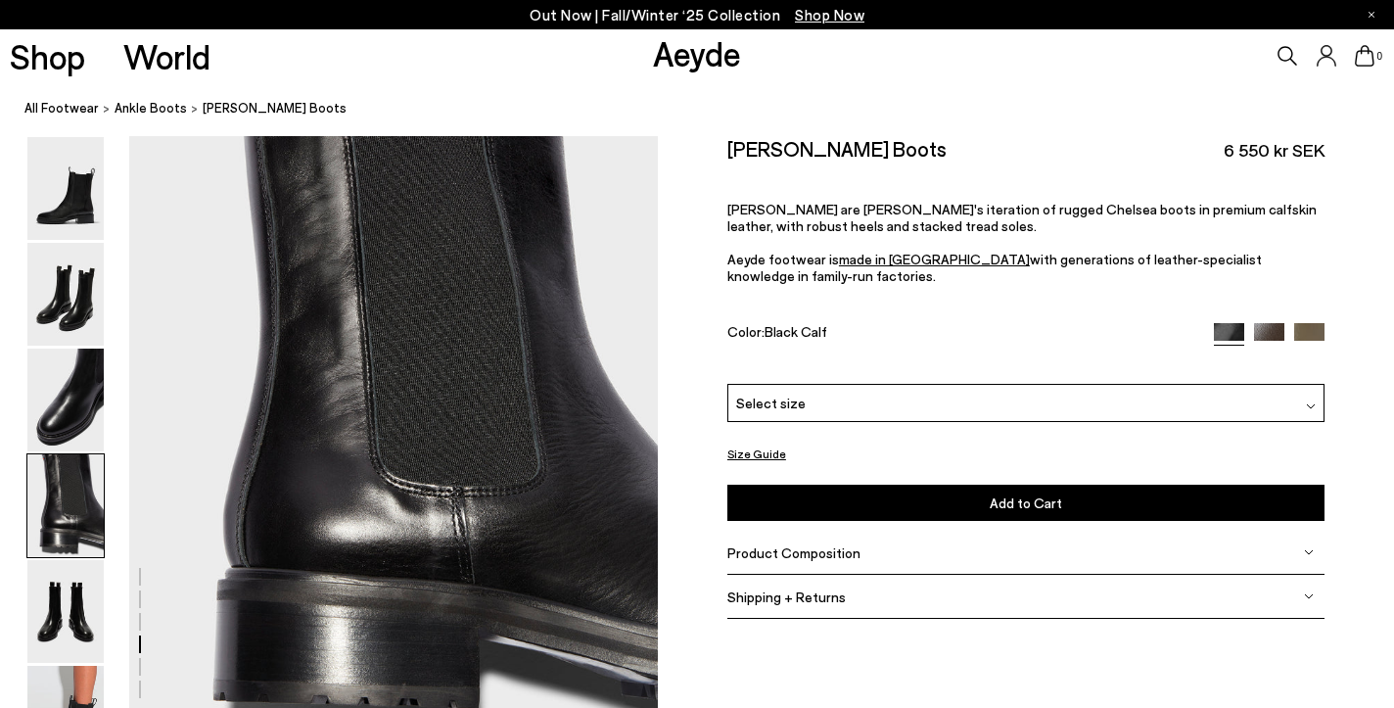
scroll to position [2212, 0]
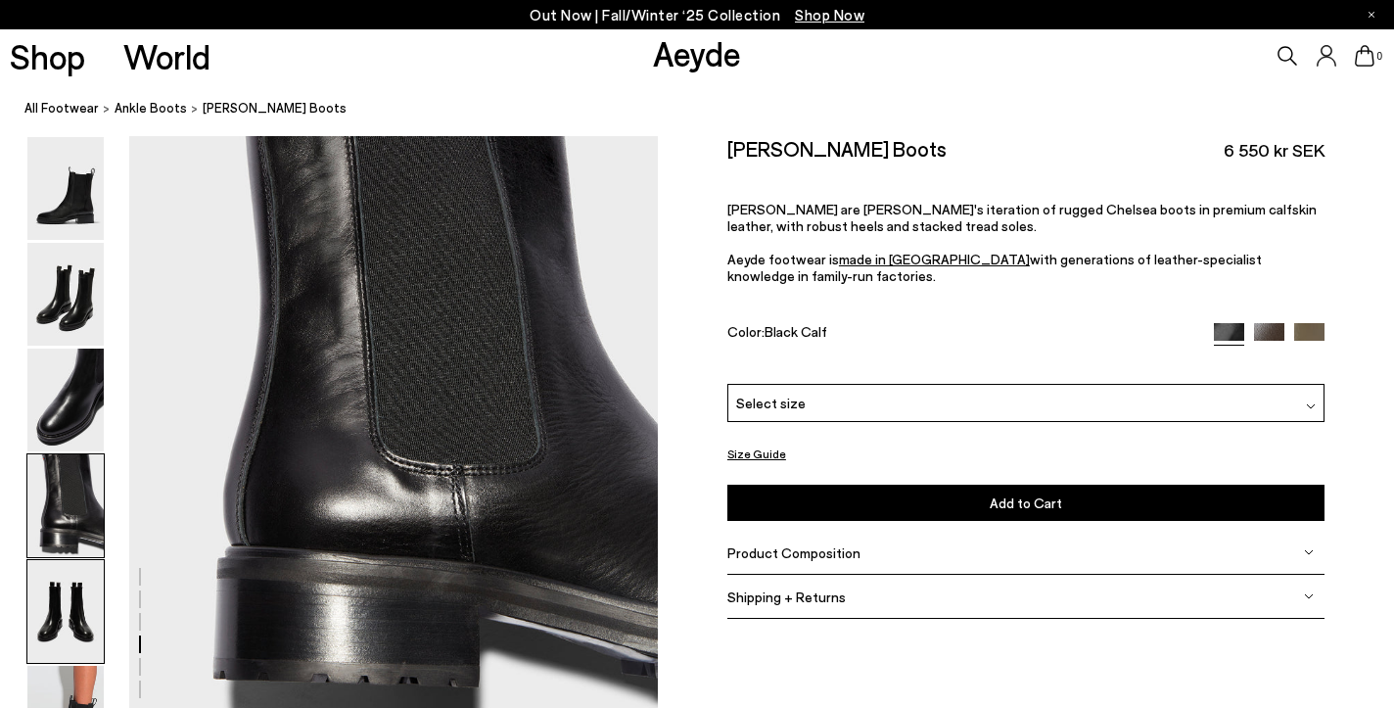
click at [58, 598] on img at bounding box center [65, 611] width 76 height 103
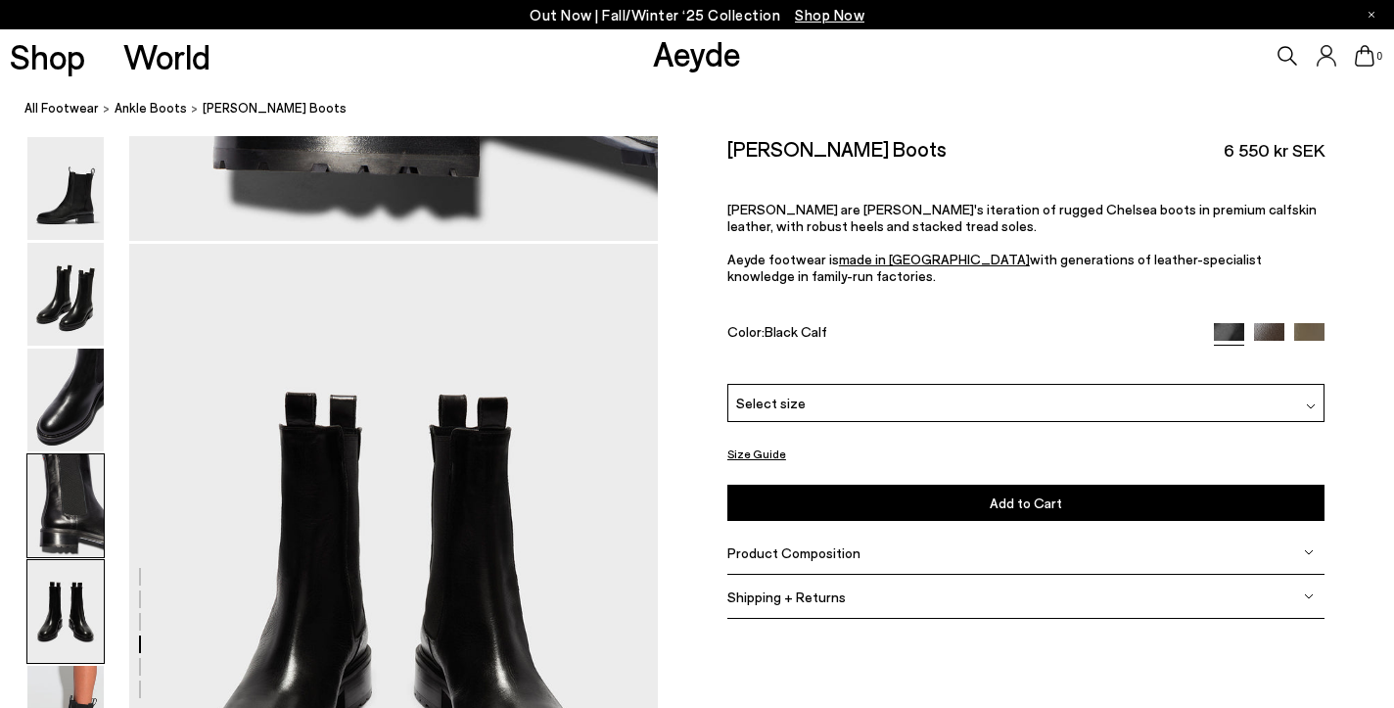
scroll to position [2829, 0]
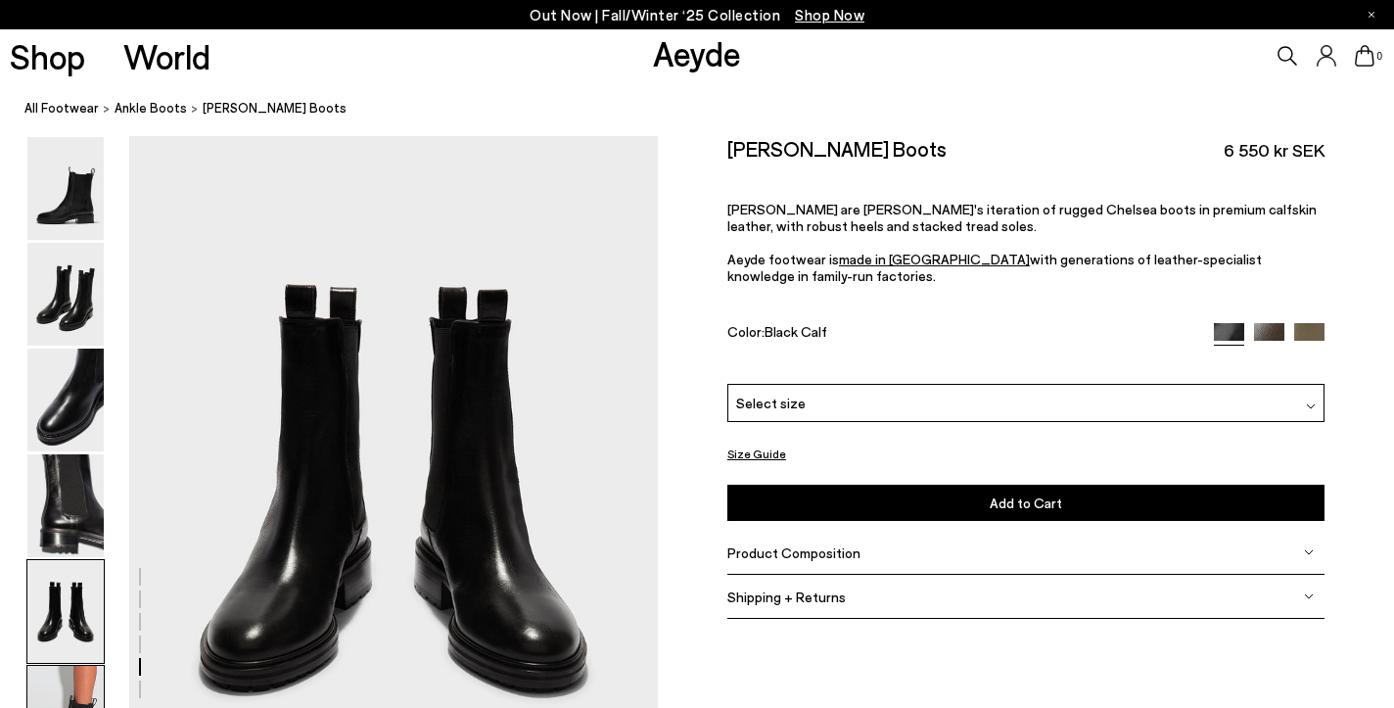
click at [68, 680] on img at bounding box center [65, 716] width 76 height 103
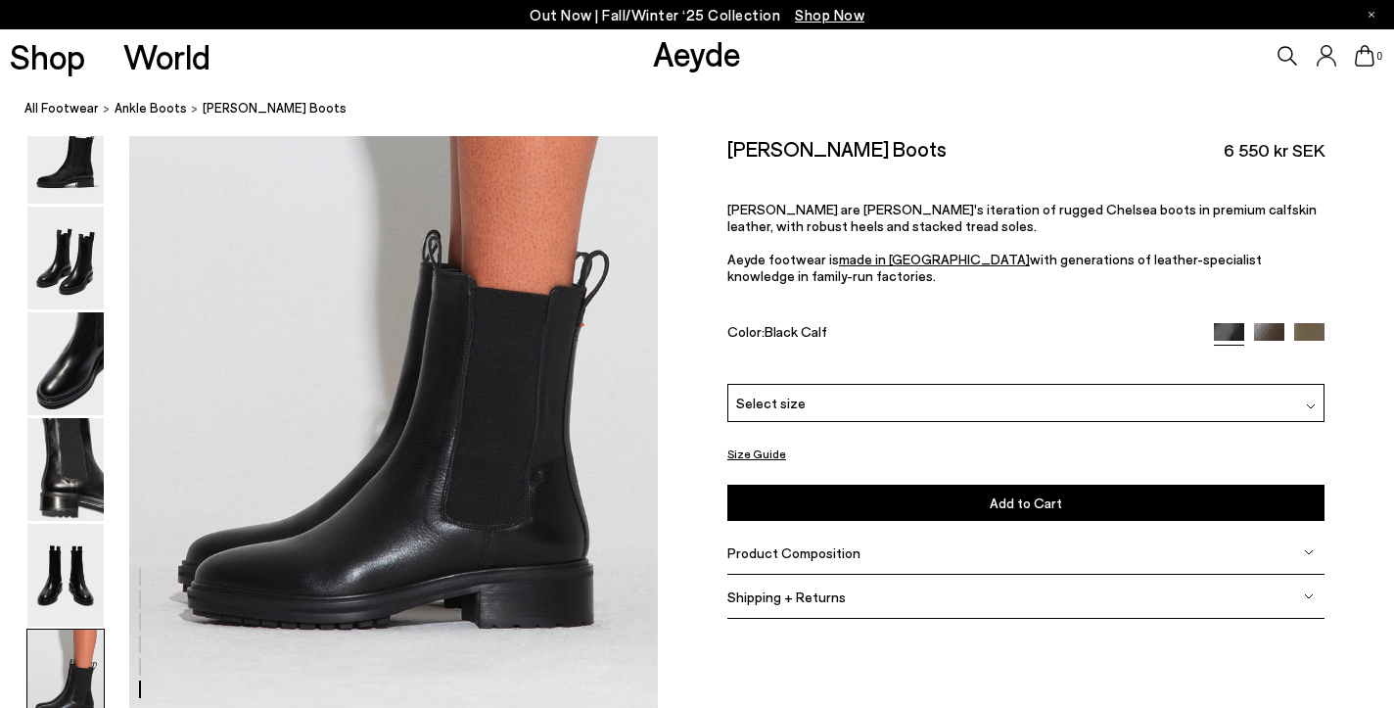
scroll to position [3671, 0]
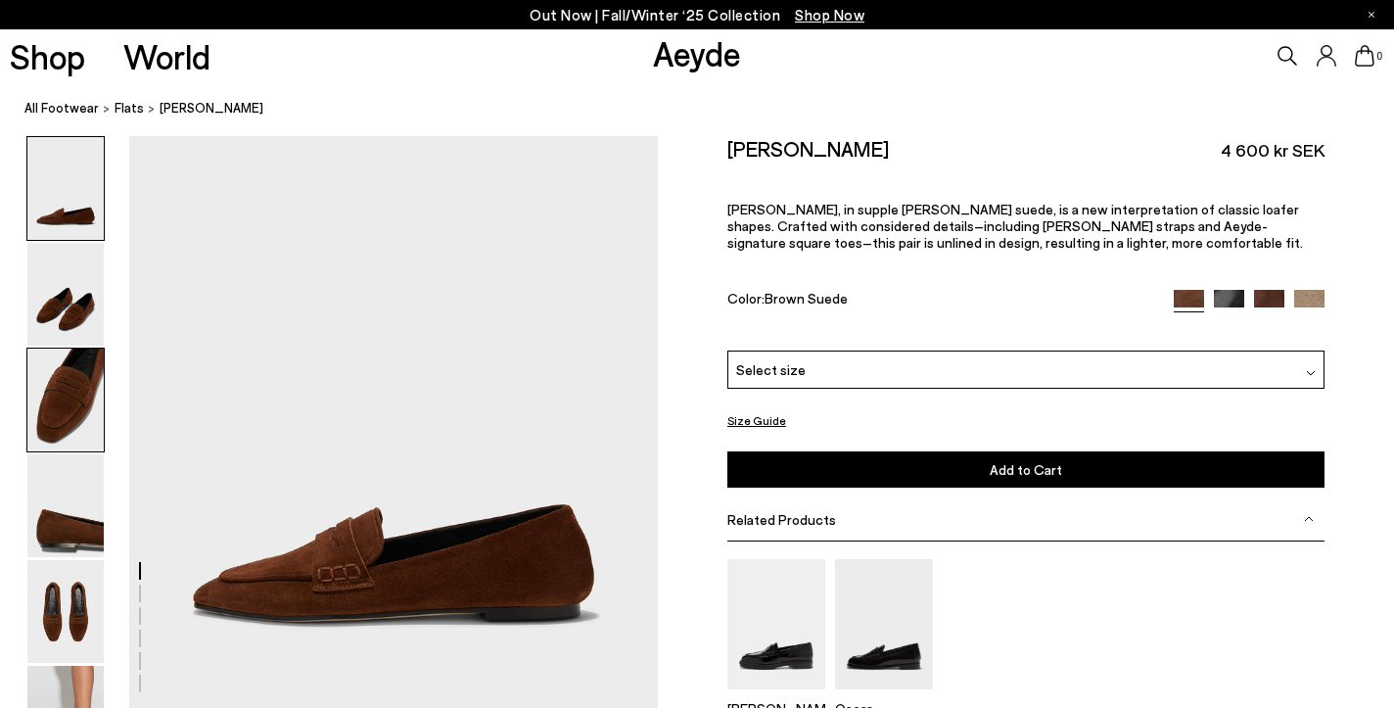
click at [70, 393] on img at bounding box center [65, 399] width 76 height 103
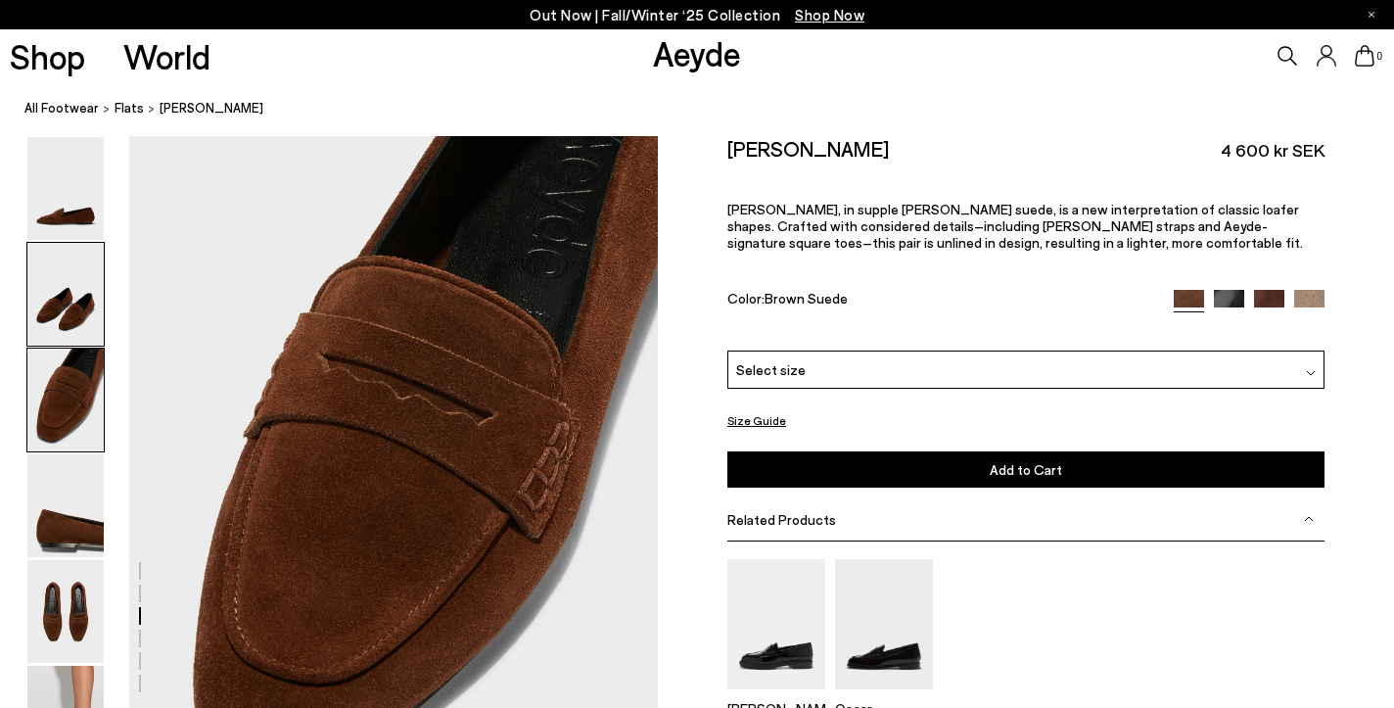
click at [67, 310] on img at bounding box center [65, 294] width 76 height 103
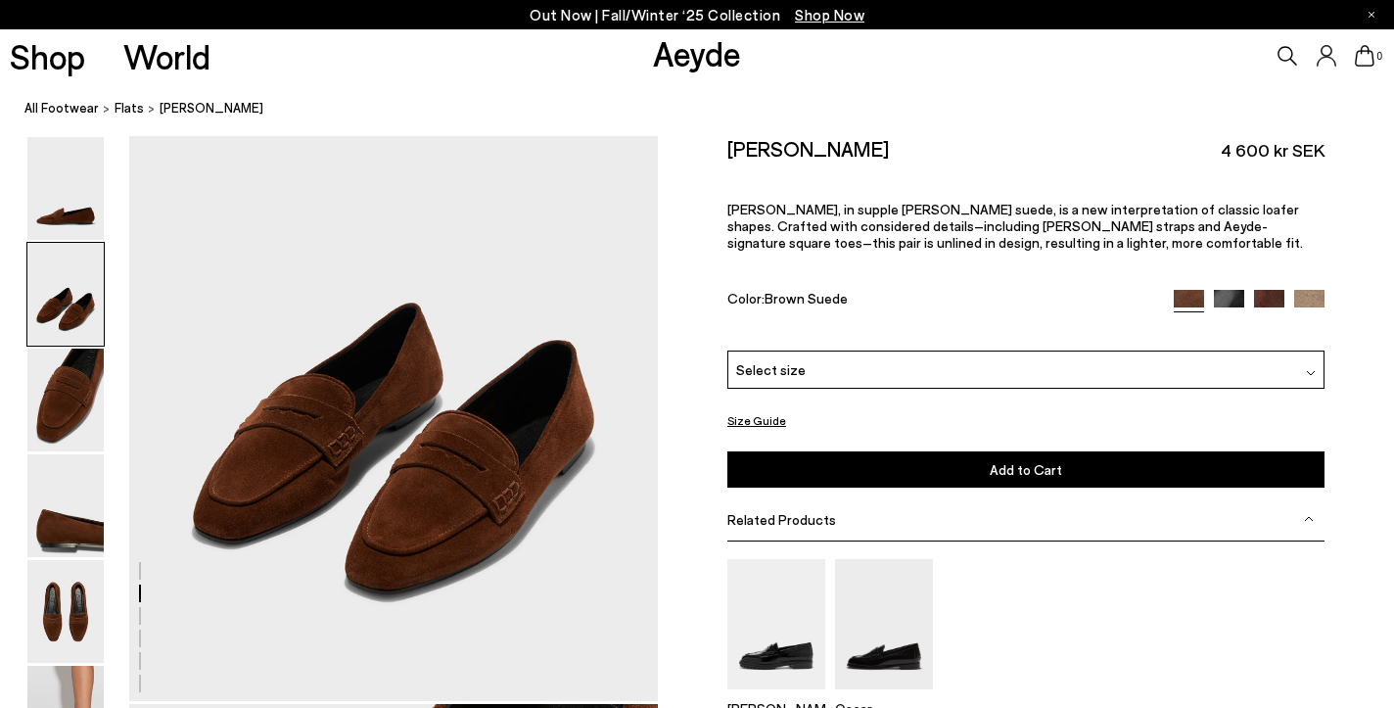
scroll to position [729, 0]
